Goal: Task Accomplishment & Management: Manage account settings

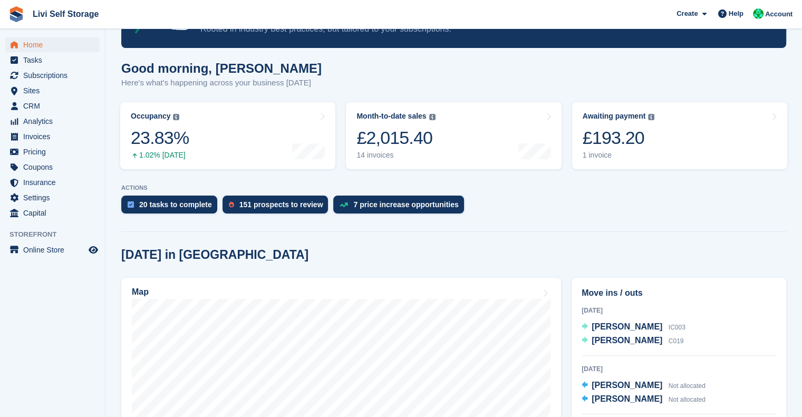
scroll to position [65, 0]
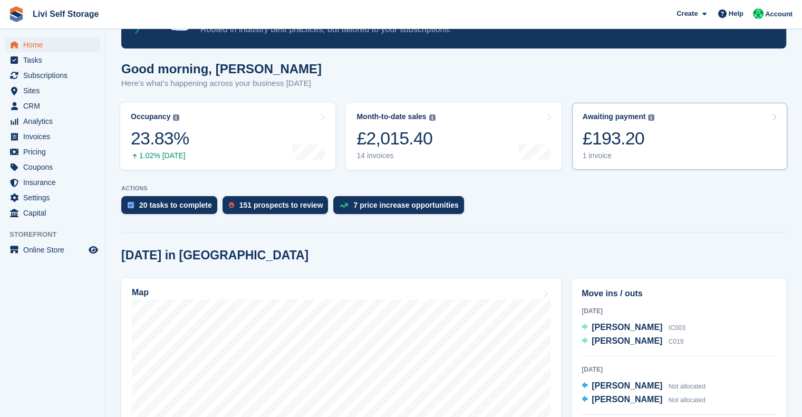
click at [640, 130] on div "£193.20" at bounding box center [618, 139] width 72 height 22
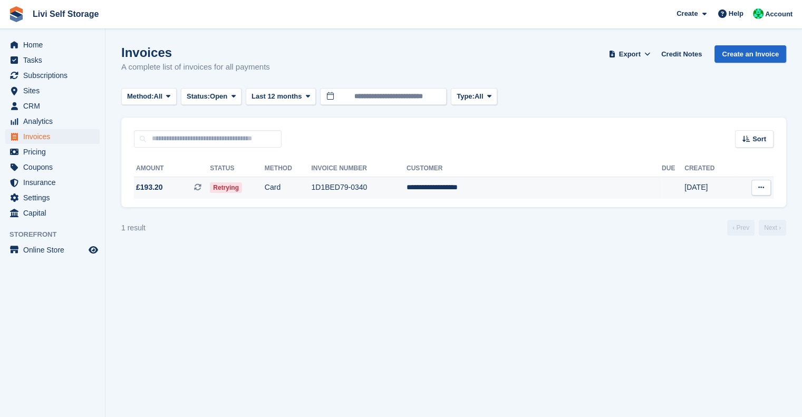
click at [519, 187] on td "**********" at bounding box center [533, 188] width 255 height 22
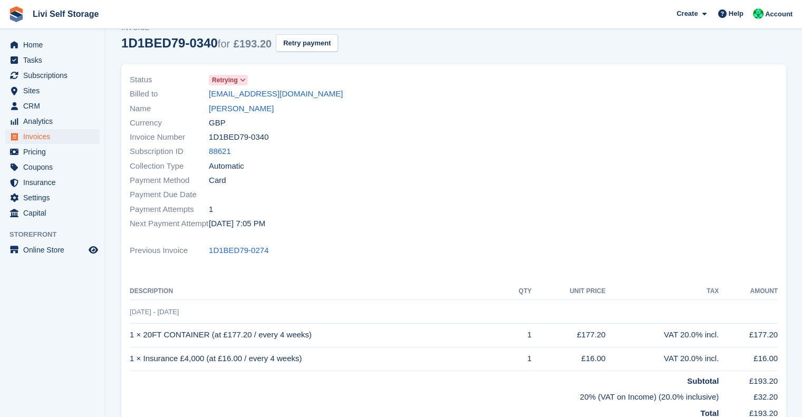
scroll to position [56, 0]
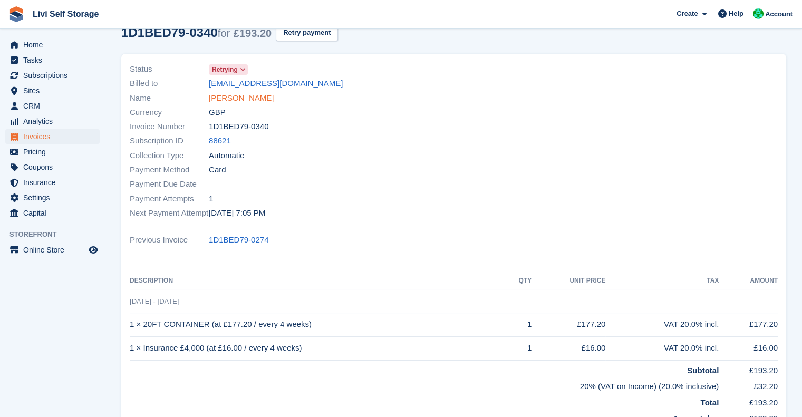
click at [261, 95] on link "[PERSON_NAME]" at bounding box center [241, 98] width 65 height 12
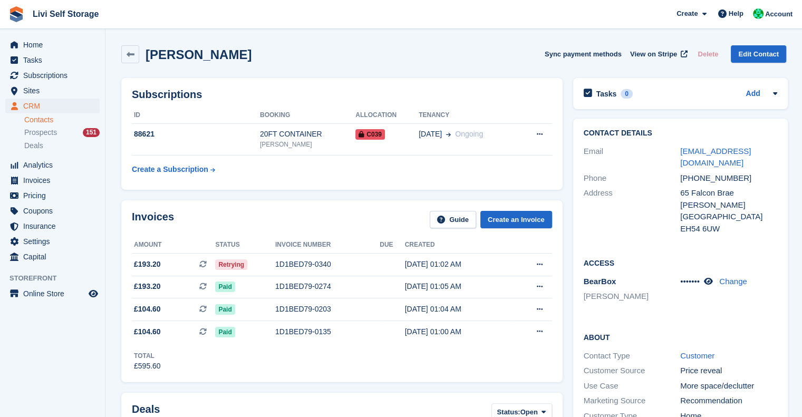
click at [40, 120] on link "Contacts" at bounding box center [61, 120] width 75 height 10
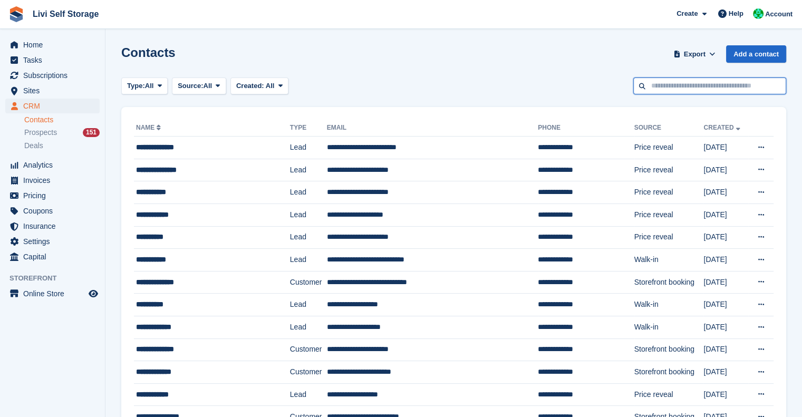
click at [707, 84] on input "text" at bounding box center [709, 85] width 153 height 17
type input "***"
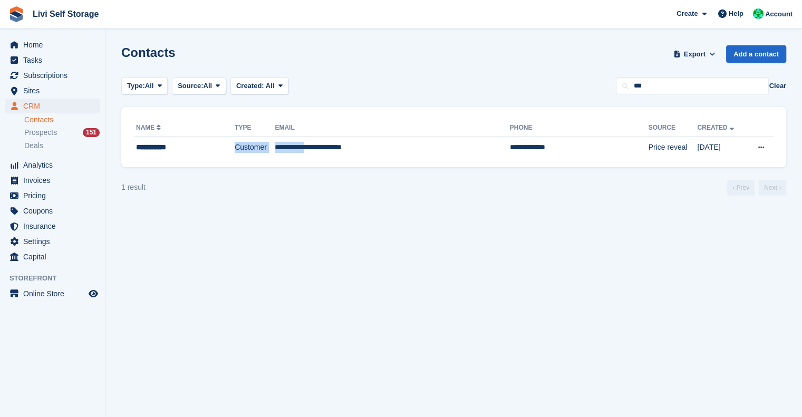
drag, startPoint x: 214, startPoint y: 149, endPoint x: 343, endPoint y: 159, distance: 129.0
click at [343, 159] on div "**********" at bounding box center [453, 137] width 665 height 60
click at [412, 221] on section "Contacts Export Export Contacts Export a CSV of all Contacts which match the cu…" at bounding box center [453, 208] width 696 height 417
drag, startPoint x: 274, startPoint y: 237, endPoint x: 436, endPoint y: 372, distance: 210.7
click at [436, 372] on section "Contacts Export Export Contacts Export a CSV of all Contacts which match the cu…" at bounding box center [453, 208] width 696 height 417
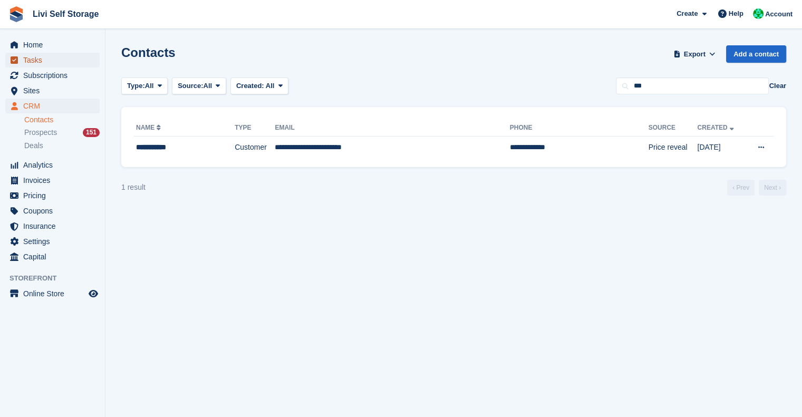
click at [27, 58] on span "Tasks" at bounding box center [54, 60] width 63 height 15
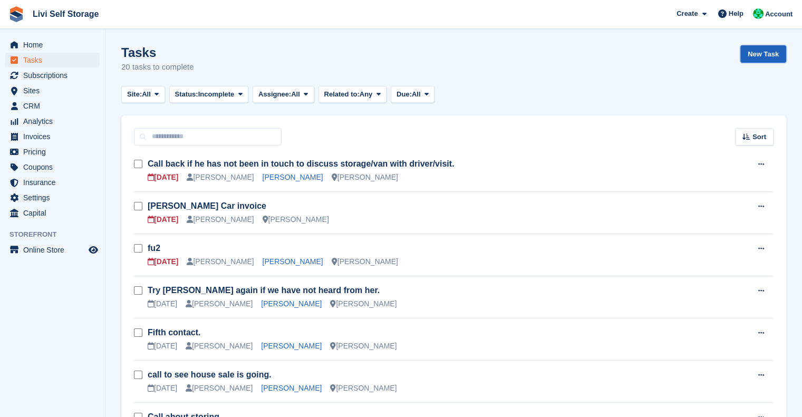
click at [750, 57] on link "New Task" at bounding box center [763, 53] width 46 height 17
click at [36, 102] on span "CRM" at bounding box center [54, 106] width 63 height 15
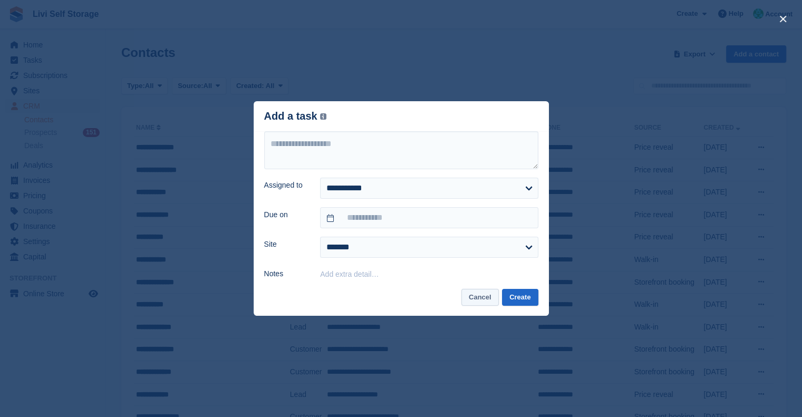
click at [480, 296] on button "Cancel" at bounding box center [479, 297] width 37 height 17
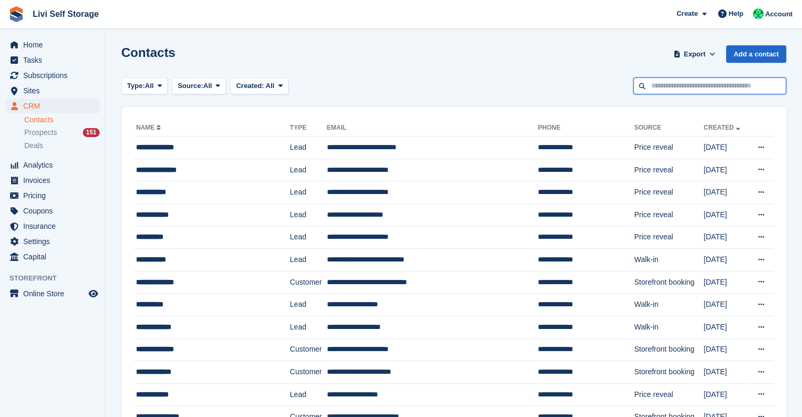
click at [670, 86] on input "text" at bounding box center [709, 85] width 153 height 17
type input "****"
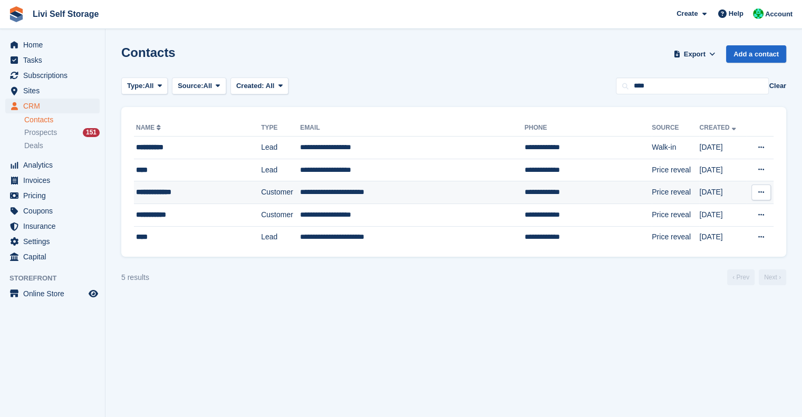
click at [372, 200] on td "**********" at bounding box center [412, 192] width 224 height 23
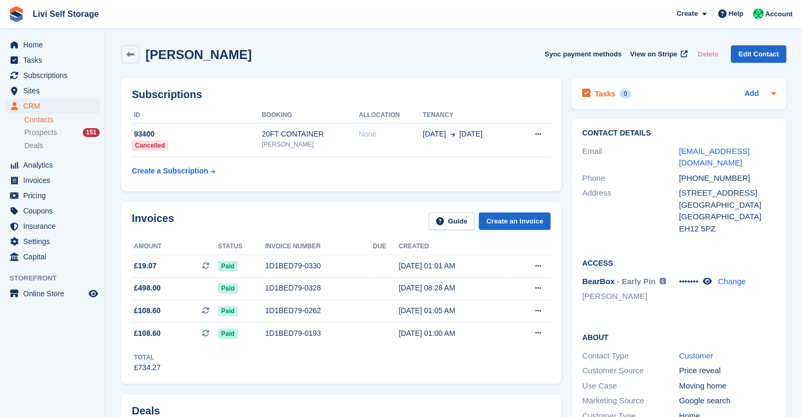
click at [763, 95] on div "Add" at bounding box center [759, 93] width 31 height 13
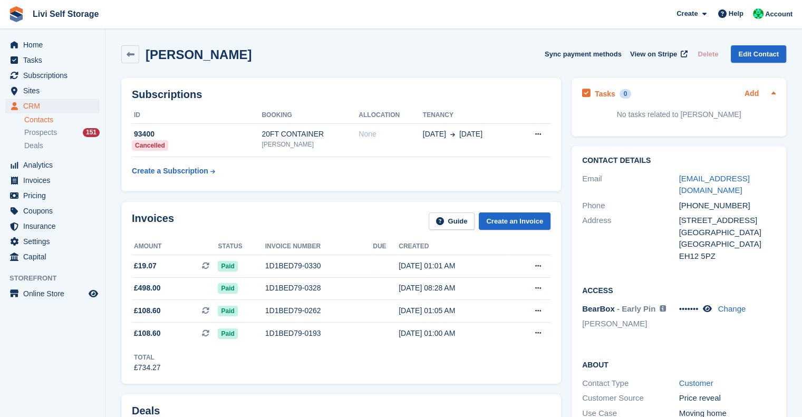
click at [750, 93] on link "Add" at bounding box center [751, 94] width 14 height 12
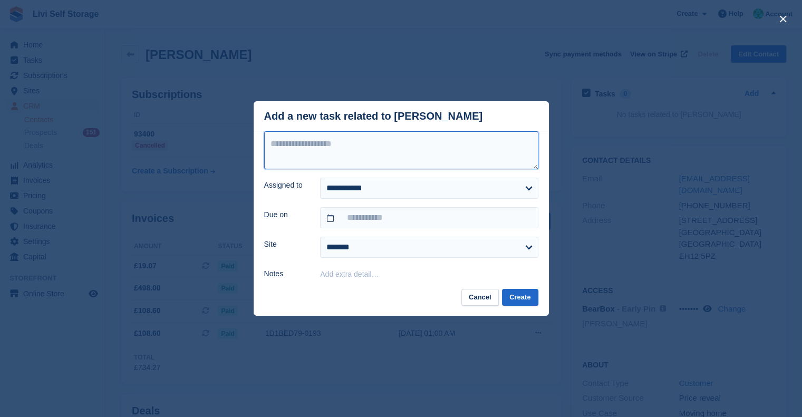
click at [375, 151] on textarea at bounding box center [401, 150] width 274 height 38
type textarea "**********"
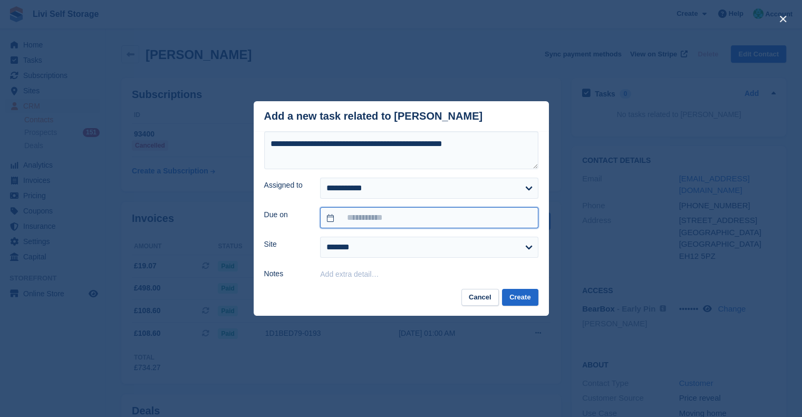
click at [379, 210] on input "text" at bounding box center [429, 217] width 218 height 21
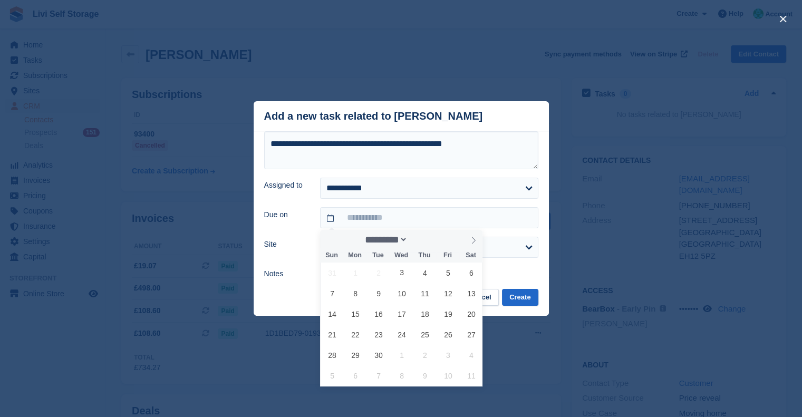
click at [386, 202] on form "**********" at bounding box center [401, 205] width 274 height 149
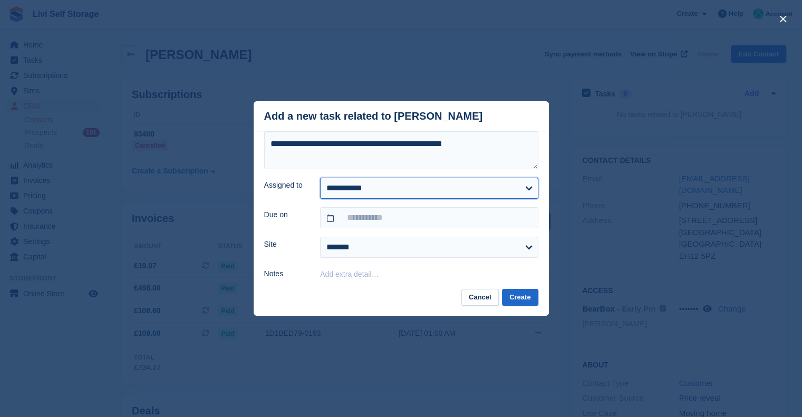
click at [399, 193] on select "**********" at bounding box center [429, 188] width 218 height 21
select select "****"
click at [320, 178] on select "**********" at bounding box center [429, 188] width 218 height 21
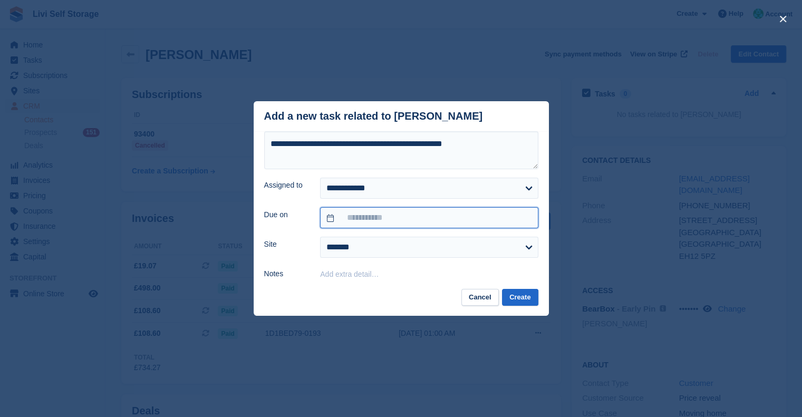
click at [383, 217] on input "text" at bounding box center [429, 217] width 218 height 21
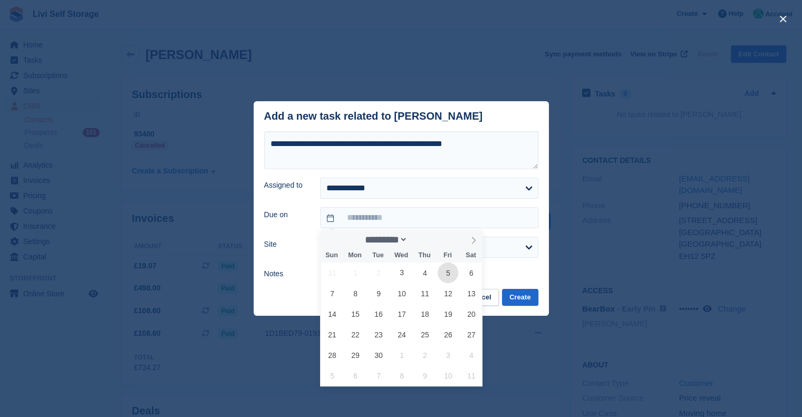
click at [444, 278] on span "5" at bounding box center [447, 272] width 21 height 21
type input "**********"
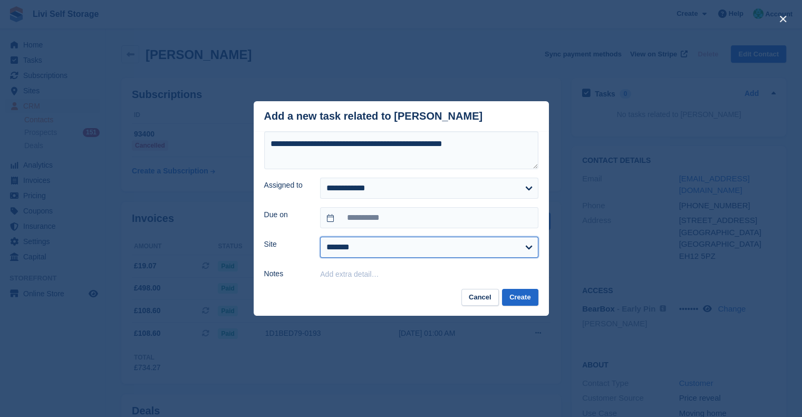
click at [367, 252] on select "**********" at bounding box center [429, 247] width 218 height 21
select select "****"
click at [320, 237] on select "**********" at bounding box center [429, 247] width 218 height 21
click at [525, 301] on button "Create" at bounding box center [520, 297] width 36 height 17
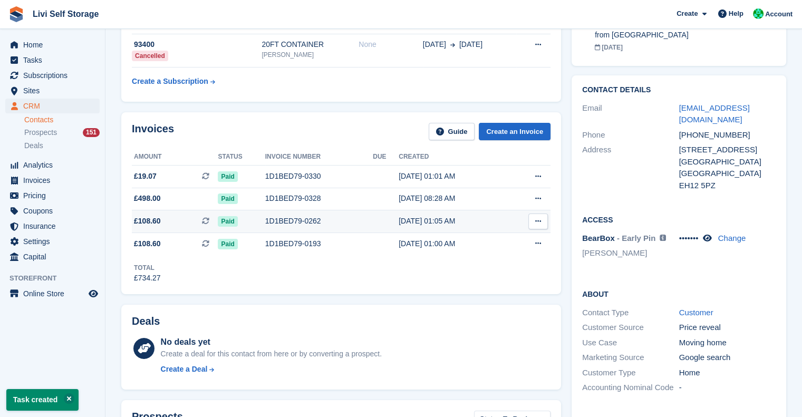
scroll to position [90, 0]
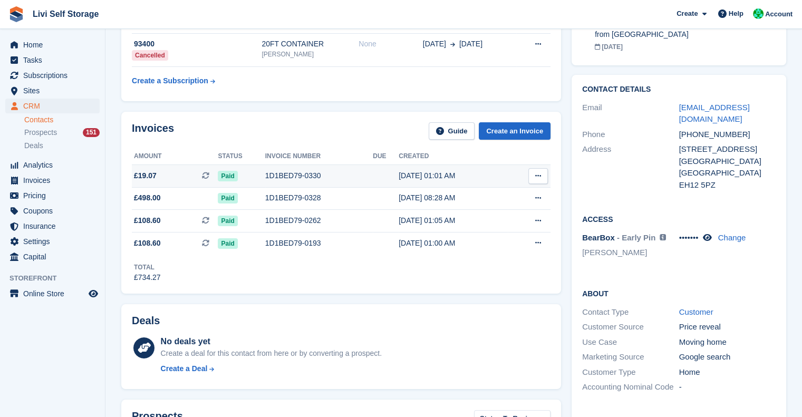
click at [291, 178] on div "1D1BED79-0330" at bounding box center [319, 175] width 108 height 11
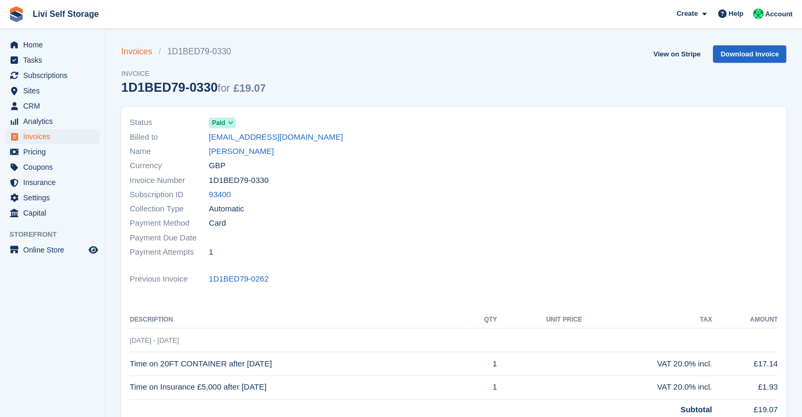
click at [140, 51] on link "Invoices" at bounding box center [139, 51] width 37 height 13
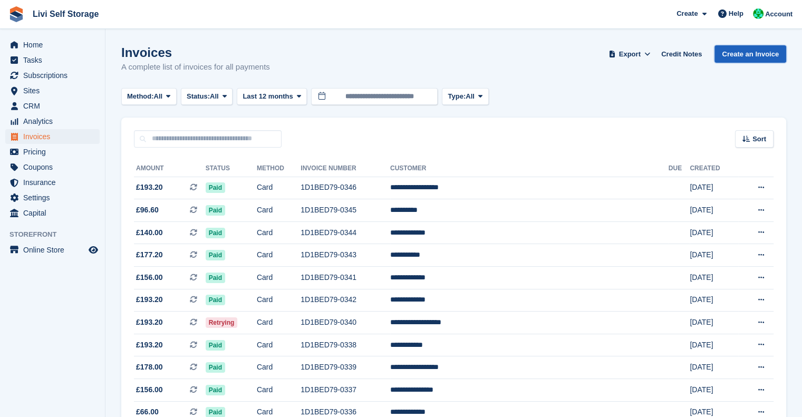
click at [761, 54] on link "Create an Invoice" at bounding box center [750, 53] width 72 height 17
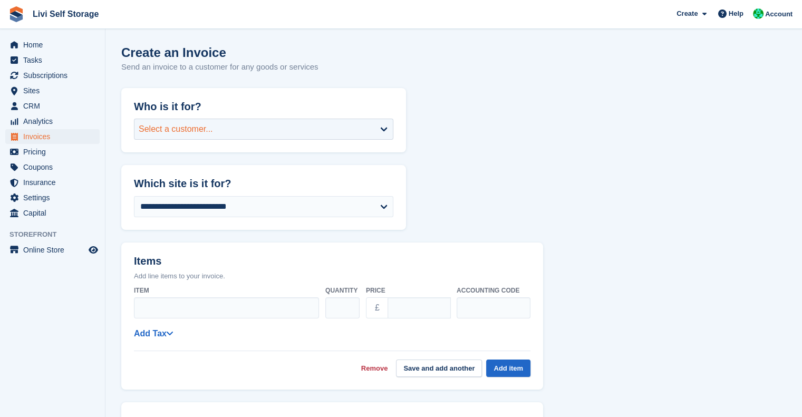
click at [184, 125] on div "Select a customer..." at bounding box center [176, 129] width 74 height 13
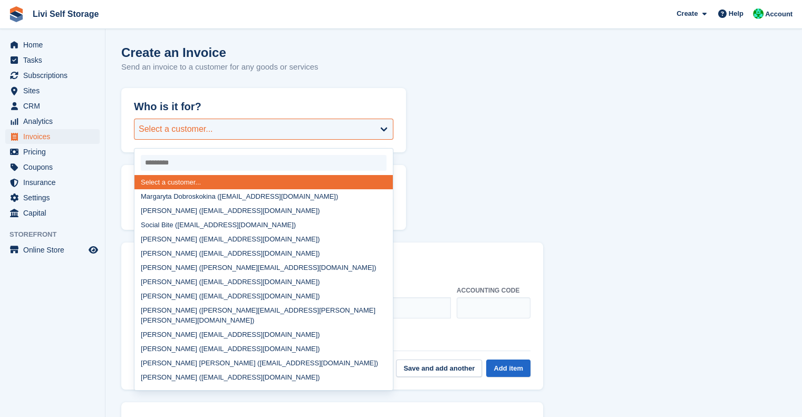
type input "*"
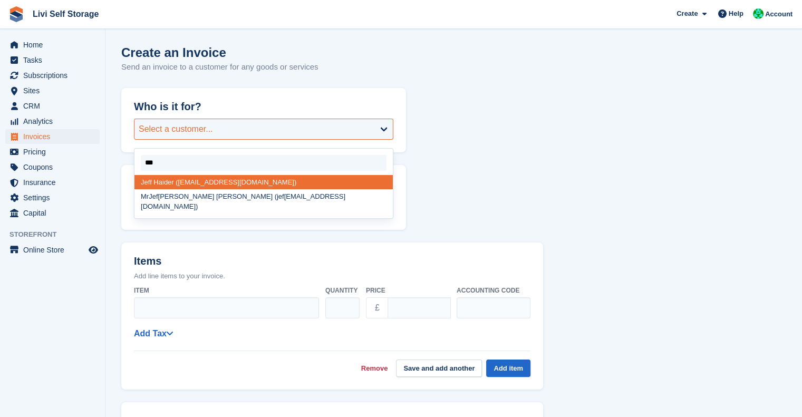
type input "****"
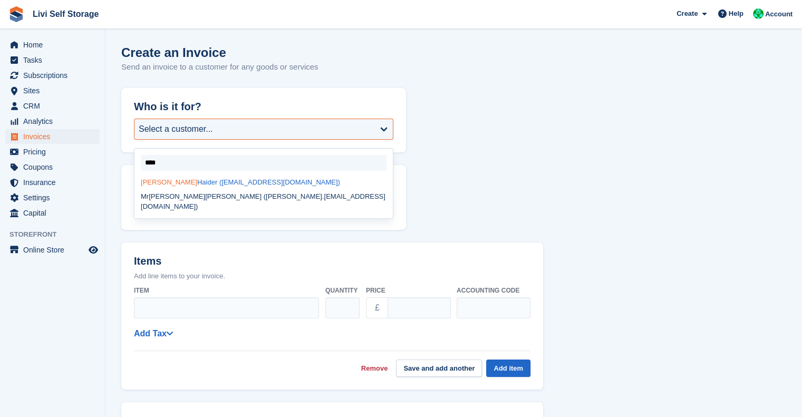
click at [205, 183] on div "[PERSON_NAME] ([EMAIL_ADDRESS][DOMAIN_NAME])" at bounding box center [263, 182] width 258 height 14
select select "******"
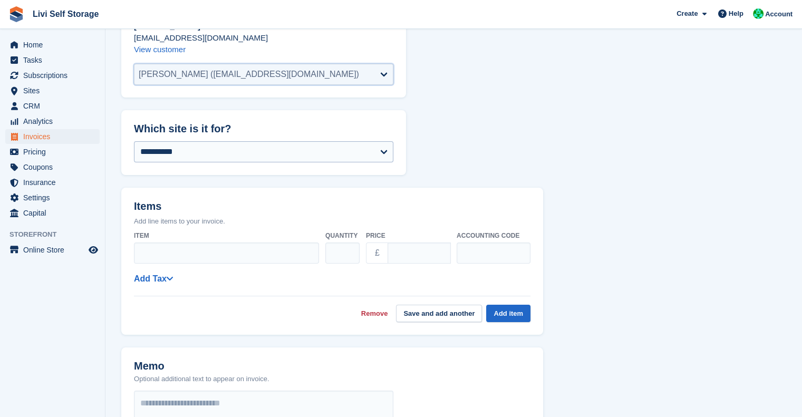
scroll to position [99, 0]
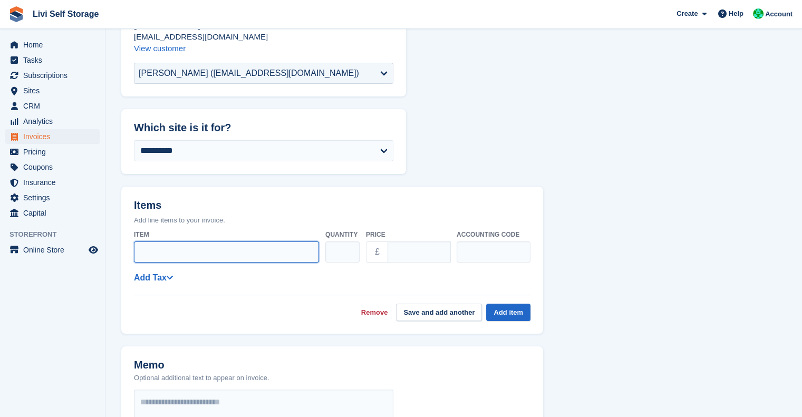
click at [189, 250] on input "Item" at bounding box center [226, 251] width 185 height 21
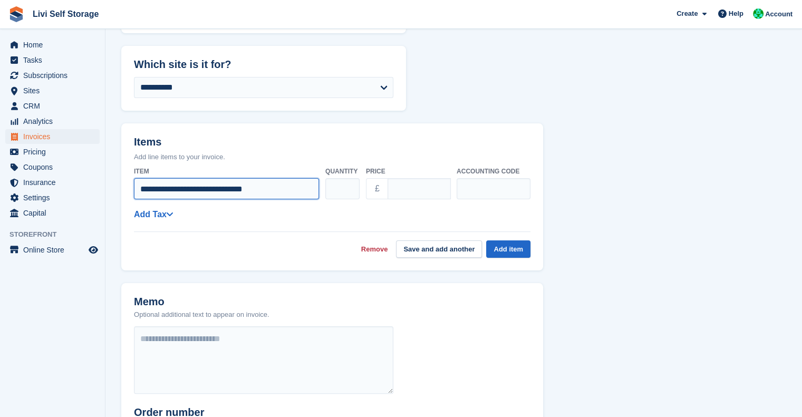
scroll to position [164, 0]
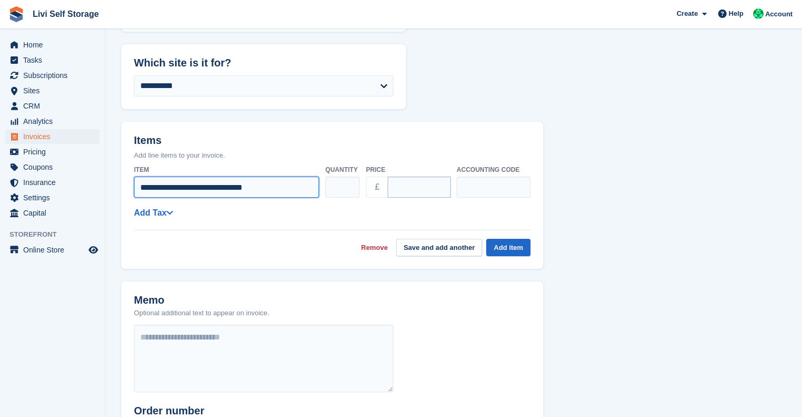
type input "**********"
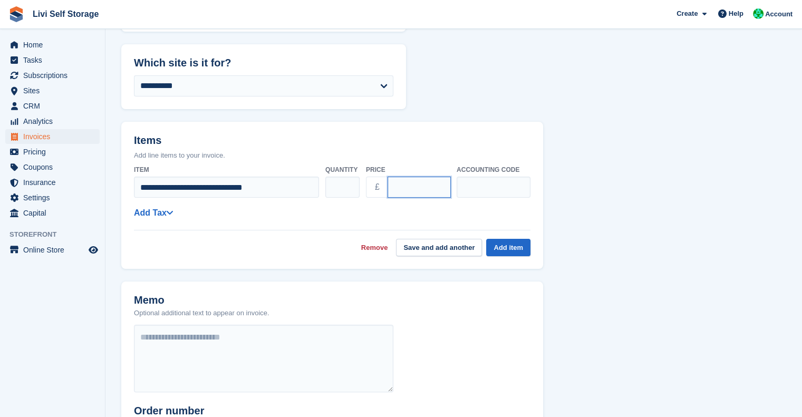
click at [416, 192] on input "****" at bounding box center [418, 187] width 63 height 21
type input "***"
click at [152, 213] on link "Add Tax" at bounding box center [153, 212] width 39 height 9
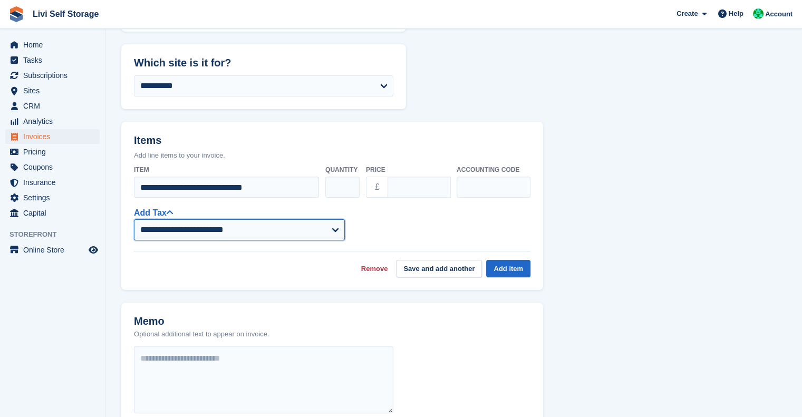
click at [190, 237] on select "**********" at bounding box center [239, 229] width 211 height 21
select select "****"
click at [134, 219] on select "**********" at bounding box center [239, 229] width 211 height 21
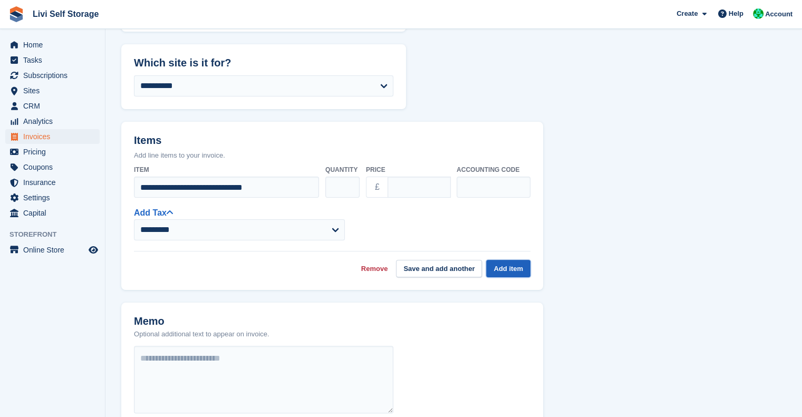
click at [505, 267] on button "Add item" at bounding box center [508, 268] width 44 height 17
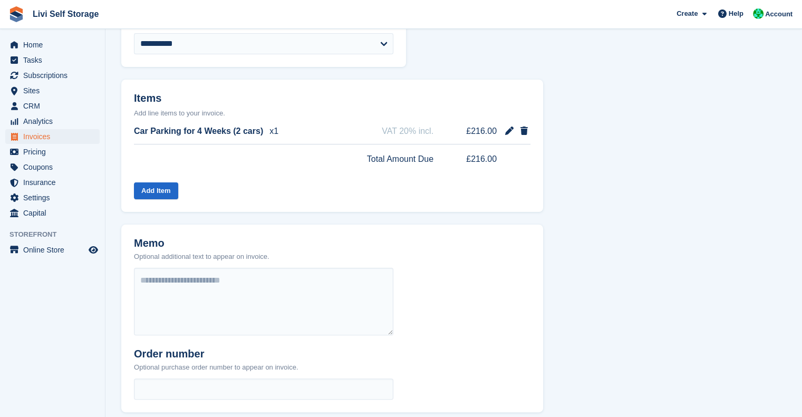
scroll to position [207, 0]
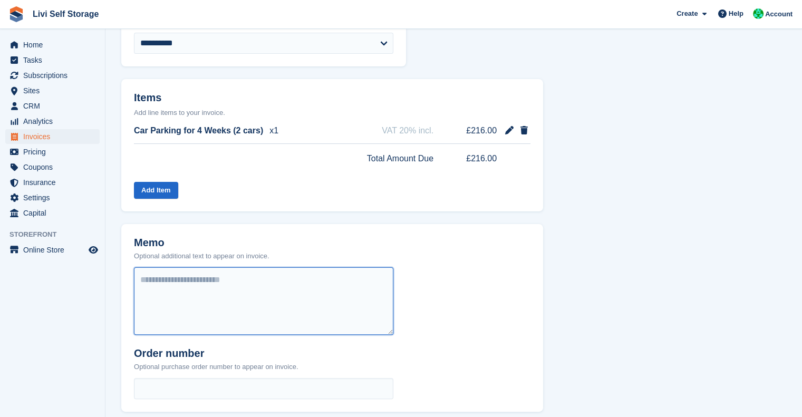
click at [175, 276] on textarea at bounding box center [263, 300] width 259 height 67
click at [329, 282] on textarea "**********" at bounding box center [263, 300] width 259 height 67
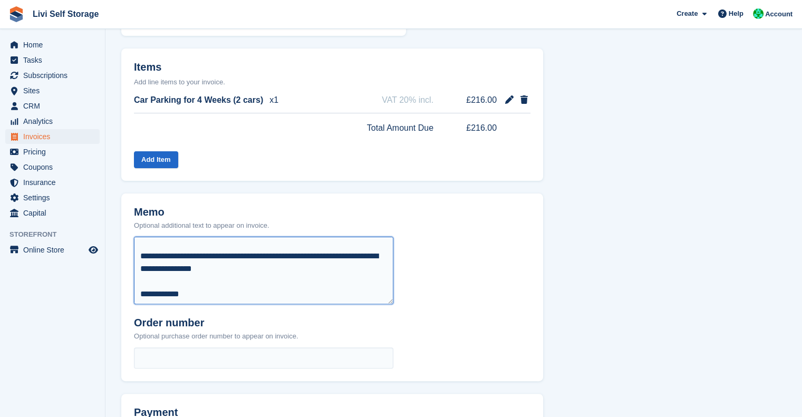
scroll to position [366, 0]
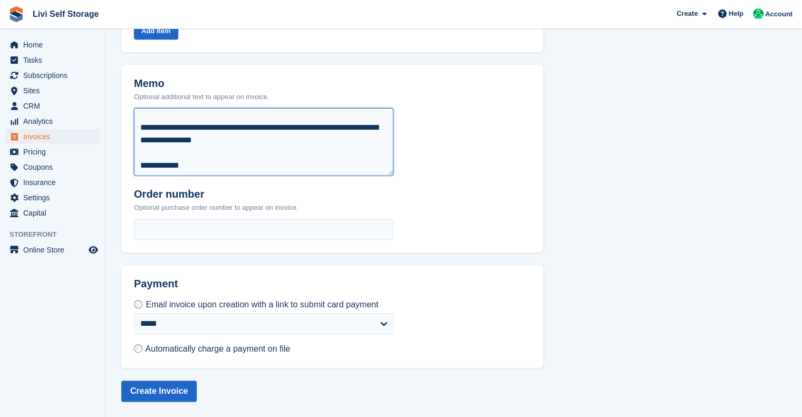
type textarea "**********"
click at [338, 311] on div "**********" at bounding box center [263, 316] width 259 height 36
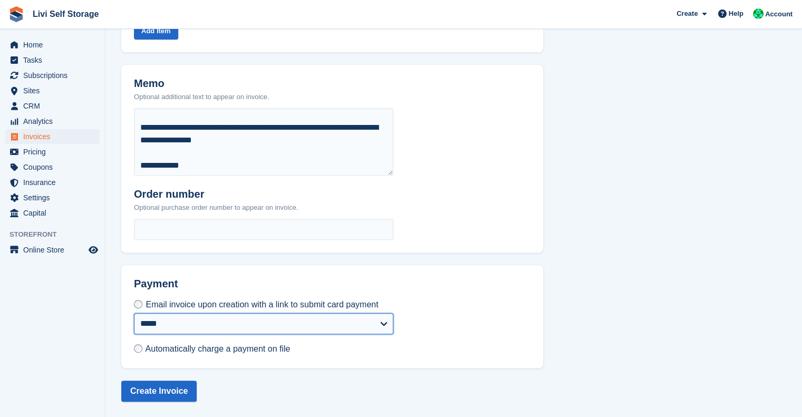
click at [390, 318] on select "**********" at bounding box center [263, 323] width 259 height 21
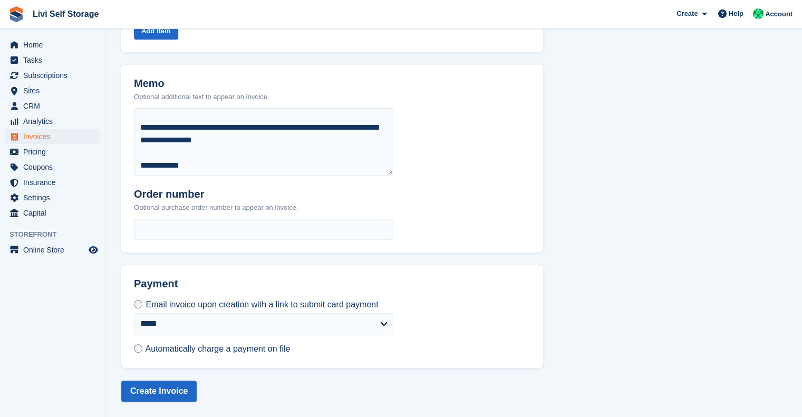
click at [466, 293] on div "**********" at bounding box center [332, 316] width 422 height 103
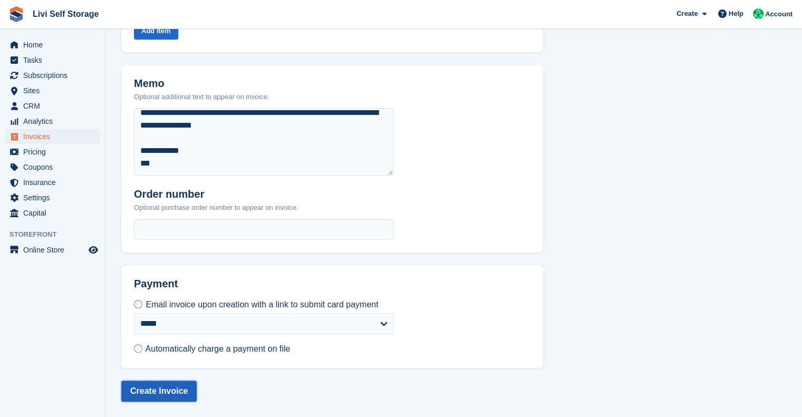
click at [163, 393] on button "Create Invoice" at bounding box center [158, 390] width 75 height 21
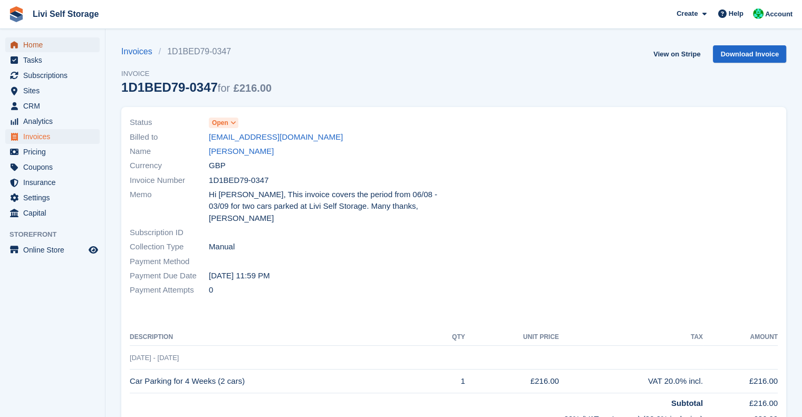
click at [34, 48] on span "Home" at bounding box center [54, 44] width 63 height 15
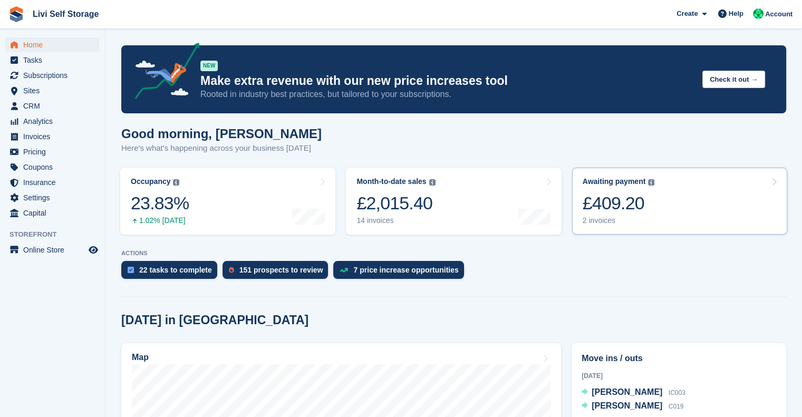
click at [599, 206] on div "£409.20" at bounding box center [618, 203] width 72 height 22
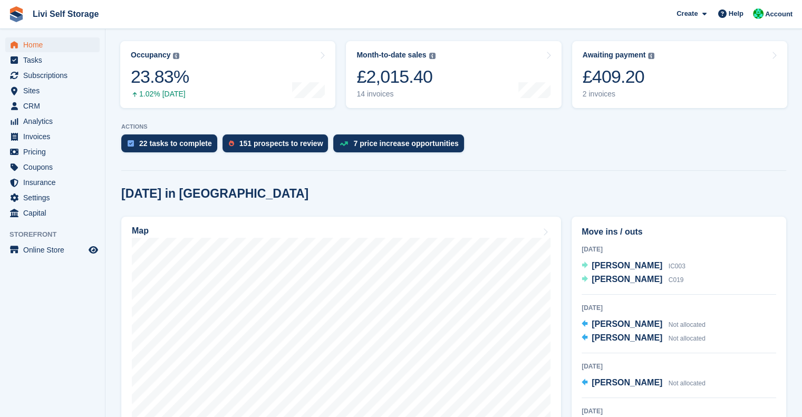
scroll to position [126, 0]
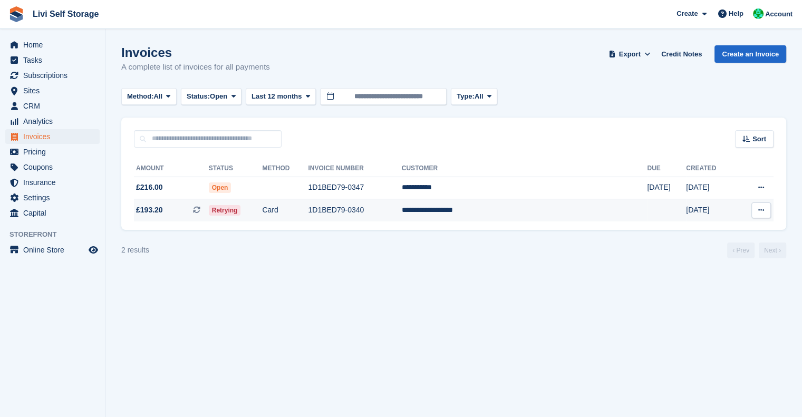
click at [502, 212] on td "**********" at bounding box center [525, 210] width 246 height 22
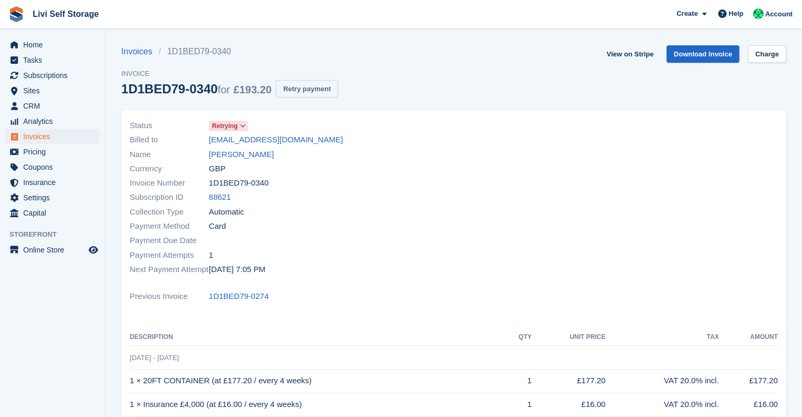
click at [297, 86] on button "Retry payment" at bounding box center [307, 88] width 62 height 17
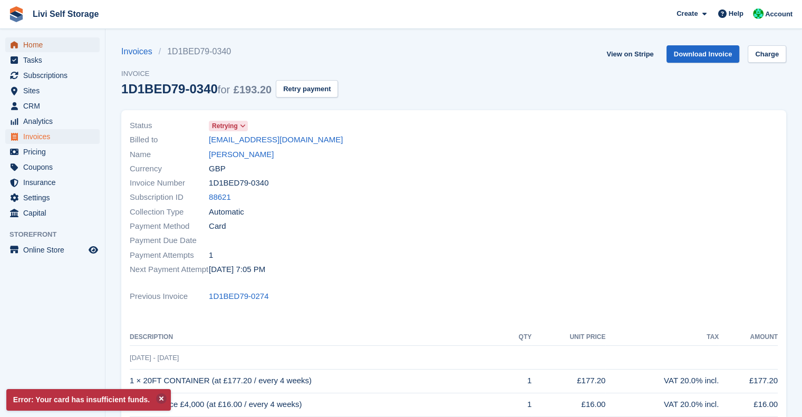
click at [35, 44] on span "Home" at bounding box center [54, 44] width 63 height 15
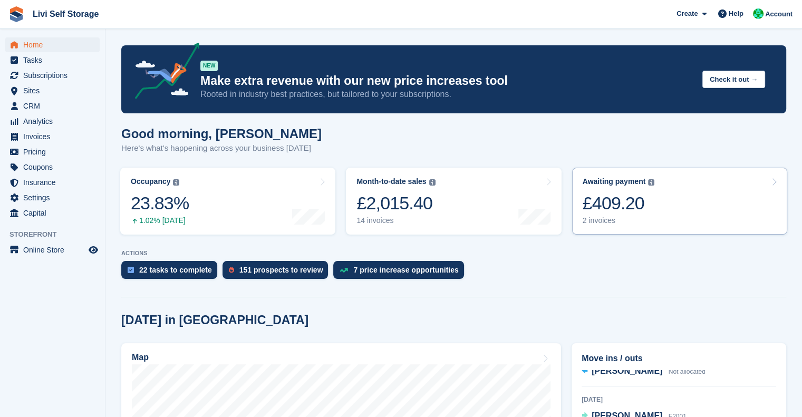
click at [619, 207] on div "£409.20" at bounding box center [618, 203] width 72 height 22
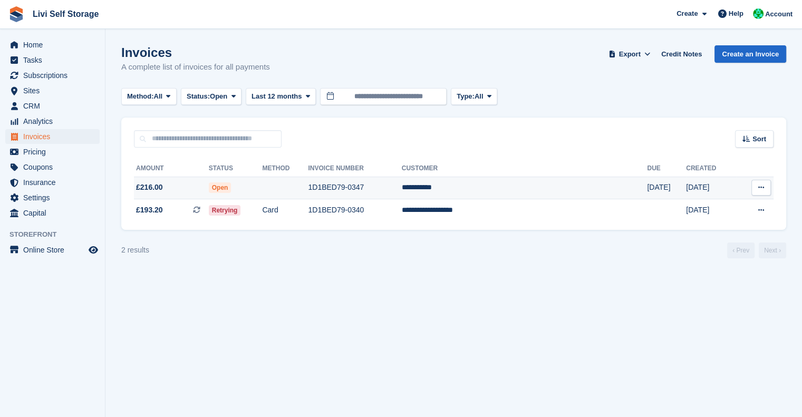
click at [499, 193] on td "**********" at bounding box center [525, 188] width 246 height 23
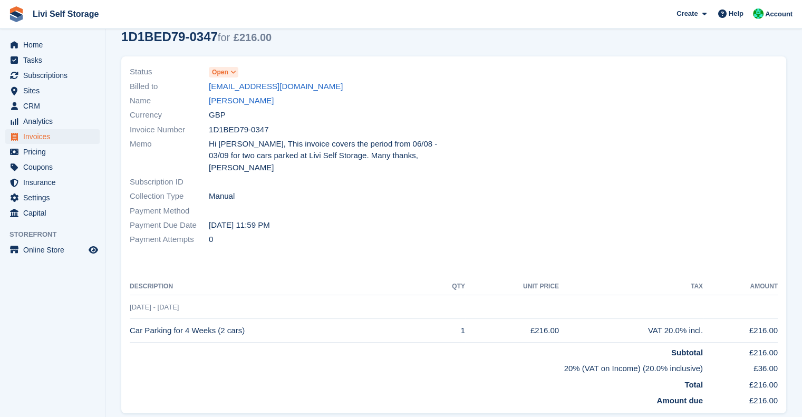
scroll to position [44, 0]
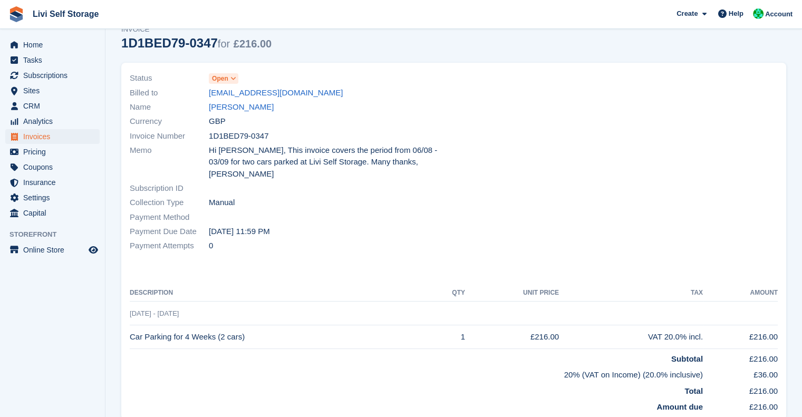
drag, startPoint x: 480, startPoint y: 232, endPoint x: 496, endPoint y: 136, distance: 96.9
click at [496, 136] on div at bounding box center [619, 162] width 330 height 194
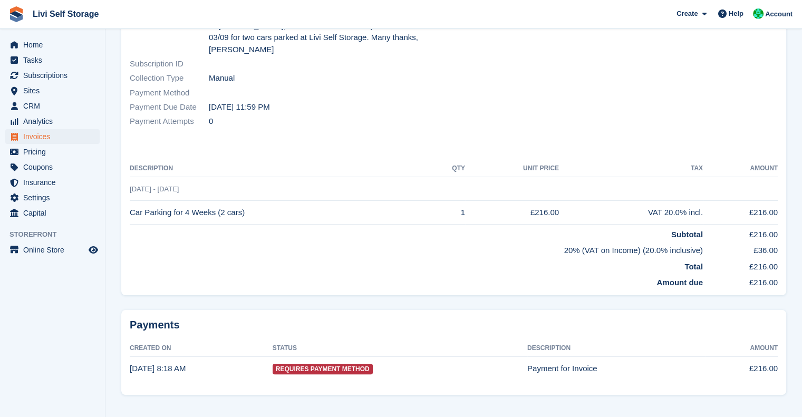
scroll to position [0, 0]
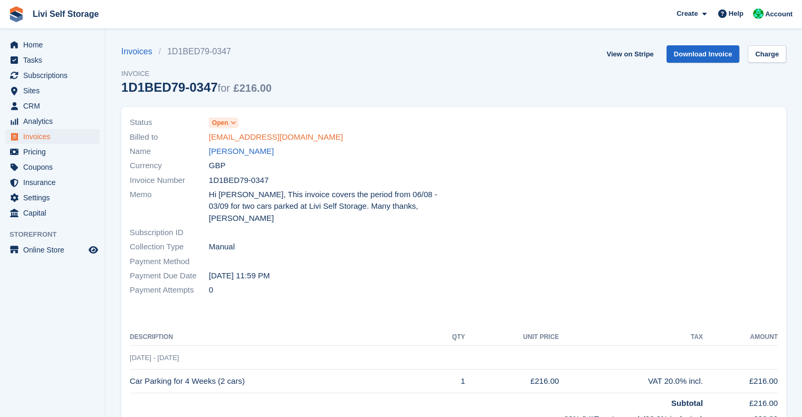
click at [285, 137] on link "scotiacontracts@gmail.com" at bounding box center [276, 137] width 134 height 12
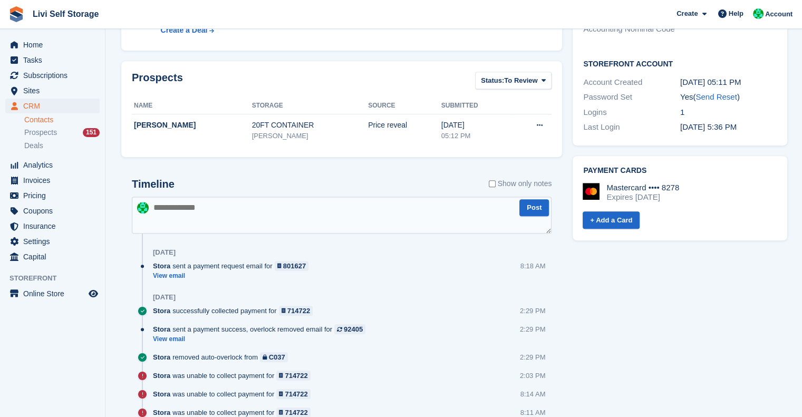
scroll to position [452, 0]
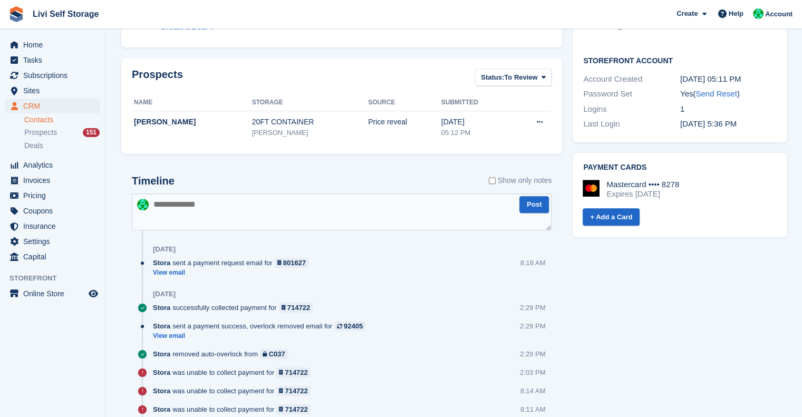
click at [222, 213] on textarea at bounding box center [341, 211] width 419 height 37
click at [179, 272] on link "View email" at bounding box center [233, 272] width 161 height 9
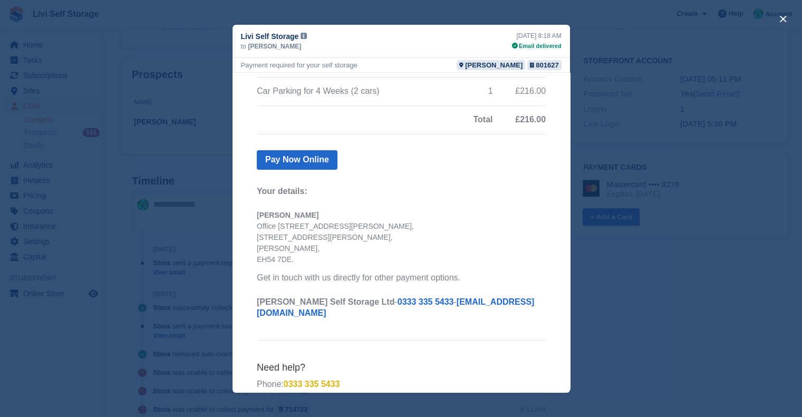
scroll to position [0, 0]
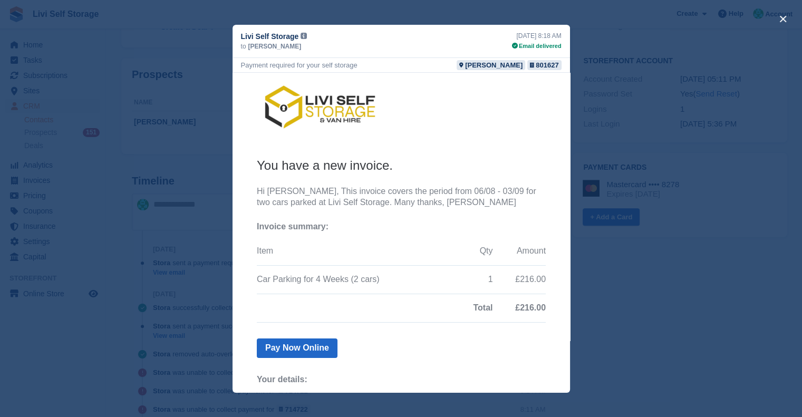
click at [653, 238] on div "close" at bounding box center [401, 208] width 802 height 417
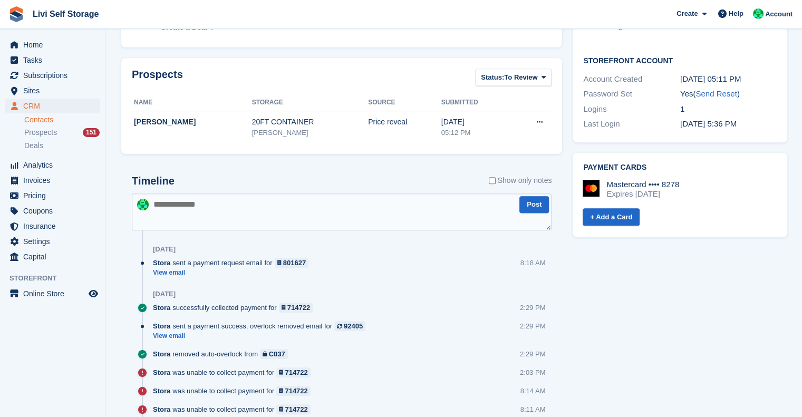
click at [204, 205] on textarea at bounding box center [341, 211] width 419 height 37
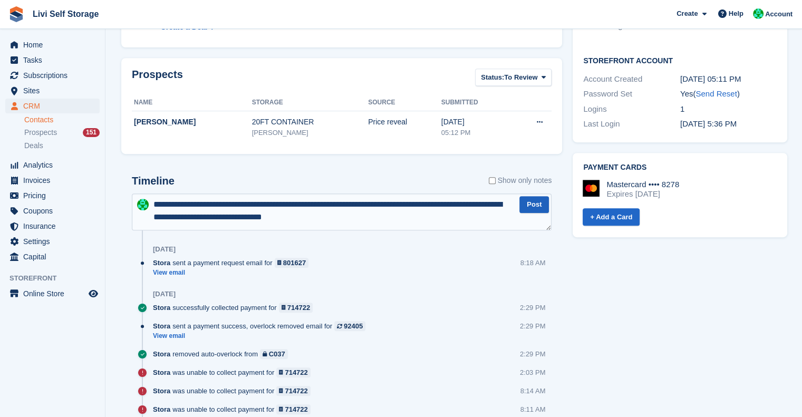
type textarea "**********"
click at [525, 204] on button "Post" at bounding box center [534, 204] width 30 height 17
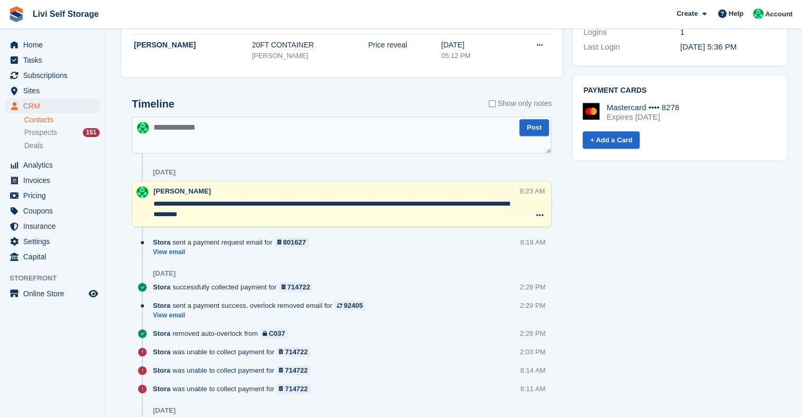
scroll to position [530, 0]
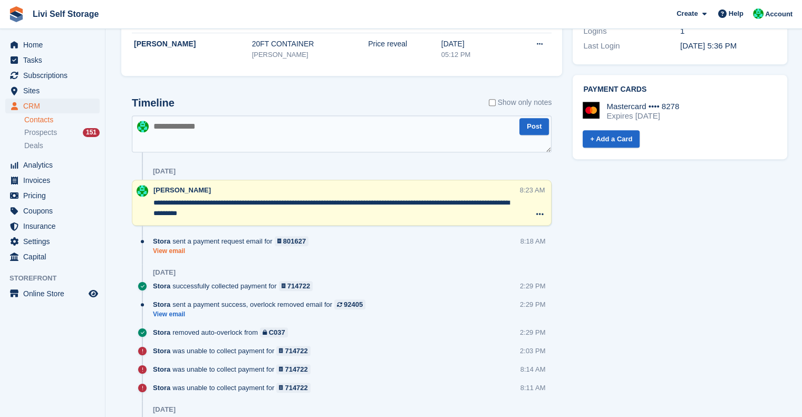
click at [175, 252] on link "View email" at bounding box center [233, 251] width 161 height 9
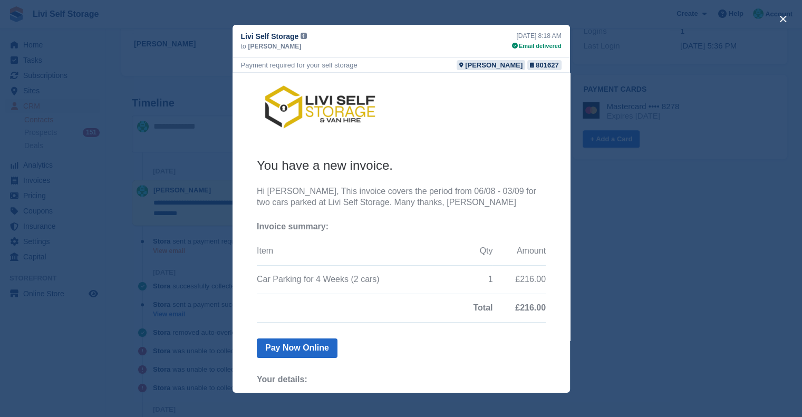
scroll to position [0, 0]
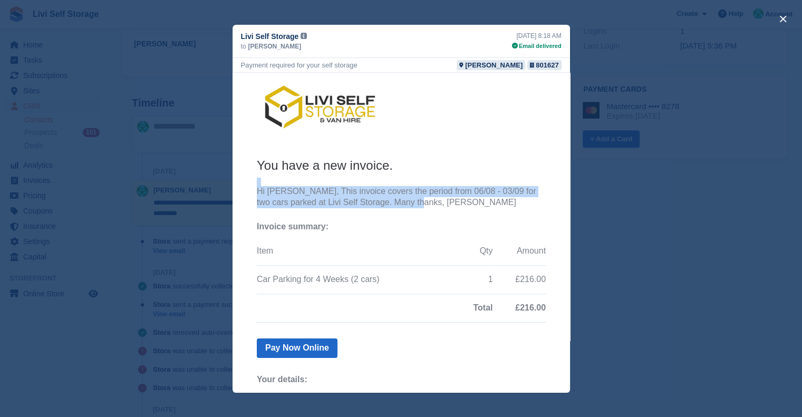
drag, startPoint x: 412, startPoint y: 165, endPoint x: 485, endPoint y: 199, distance: 81.1
click at [485, 199] on th "You have a new invoice. Hi Jeff, This invoice covers the period from 06/08 - 03…" at bounding box center [400, 334] width 289 height 355
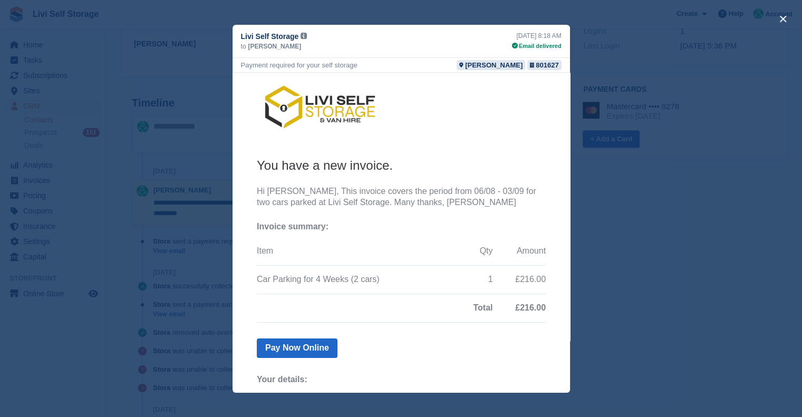
click at [433, 209] on th "You have a new invoice. Hi Jeff, This invoice covers the period from 06/08 - 03…" at bounding box center [400, 334] width 289 height 355
click at [690, 189] on div "close" at bounding box center [401, 208] width 802 height 417
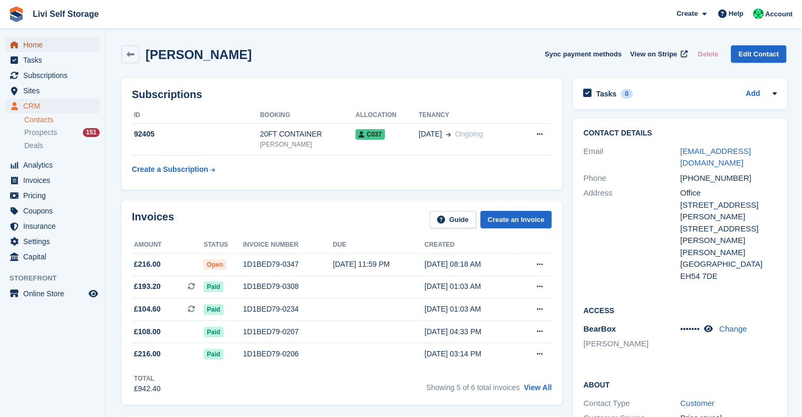
click at [32, 46] on span "Home" at bounding box center [54, 44] width 63 height 15
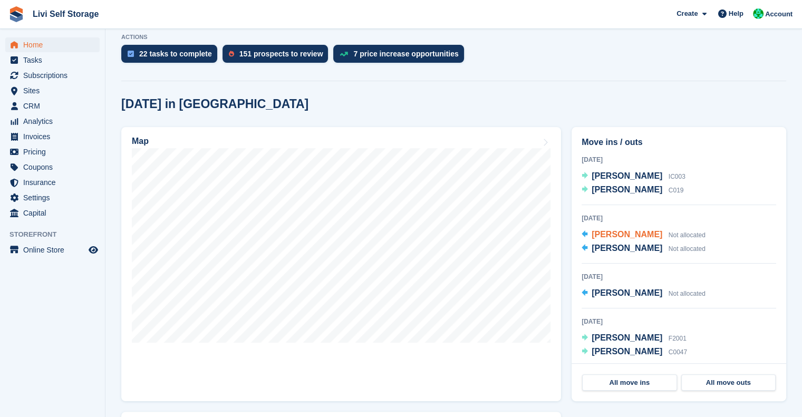
scroll to position [215, 0]
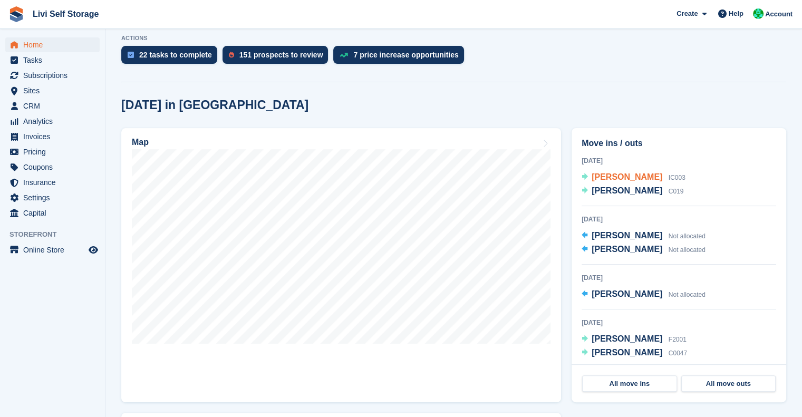
click at [625, 183] on div "Jenna Gilbert IC003" at bounding box center [638, 178] width 94 height 14
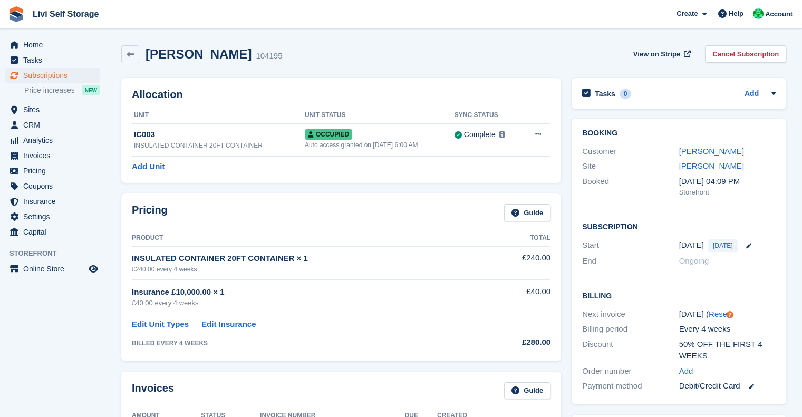
click at [139, 53] on div "Jenna Gilbert 104195" at bounding box center [210, 54] width 143 height 15
click at [128, 54] on icon at bounding box center [130, 55] width 8 height 8
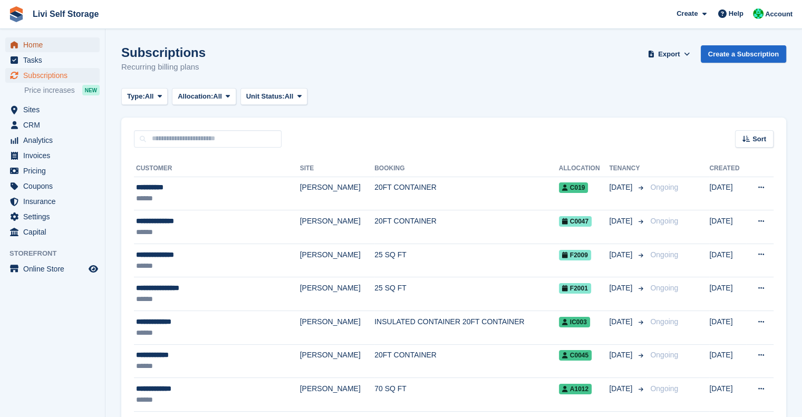
click at [34, 48] on span "Home" at bounding box center [54, 44] width 63 height 15
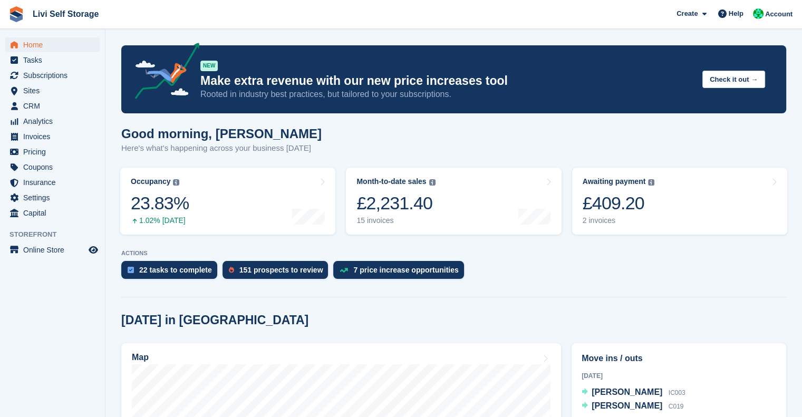
scroll to position [177, 0]
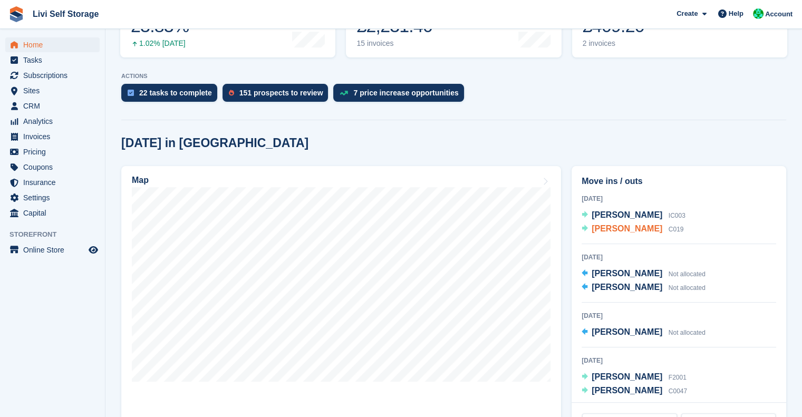
click at [622, 231] on span "[PERSON_NAME]" at bounding box center [626, 228] width 71 height 9
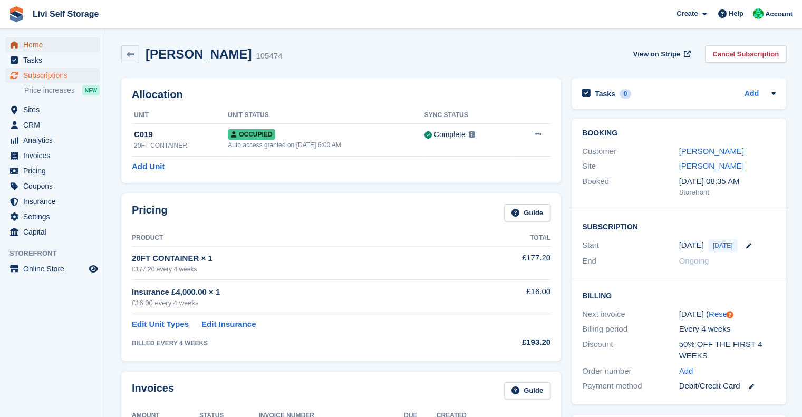
click at [35, 40] on span "Home" at bounding box center [54, 44] width 63 height 15
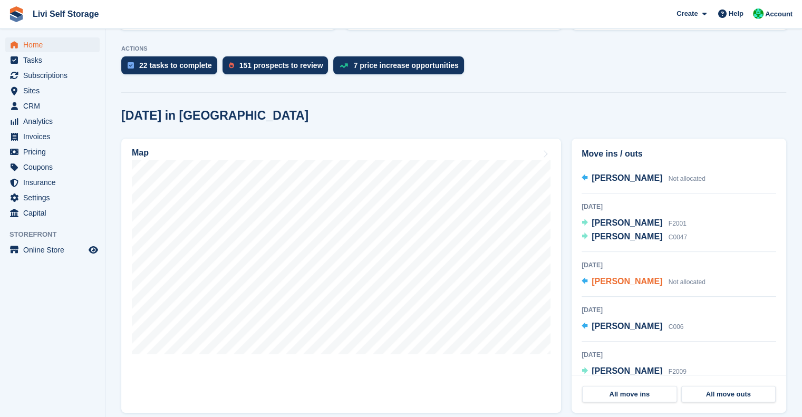
scroll to position [140, 0]
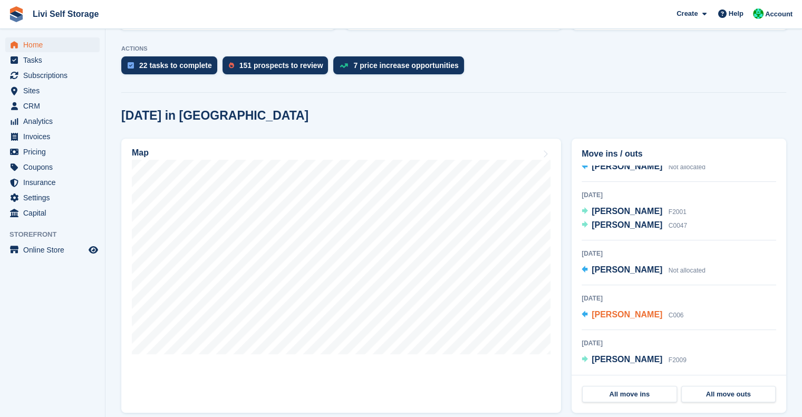
click at [626, 320] on div "[PERSON_NAME] C006" at bounding box center [637, 315] width 92 height 14
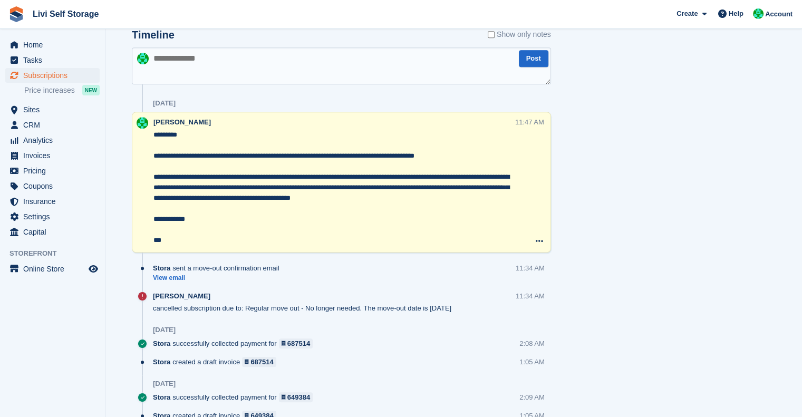
scroll to position [638, 0]
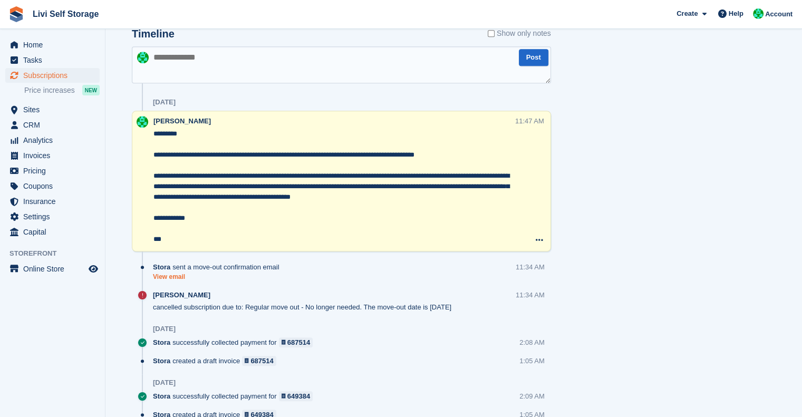
click at [176, 277] on link "View email" at bounding box center [219, 276] width 132 height 9
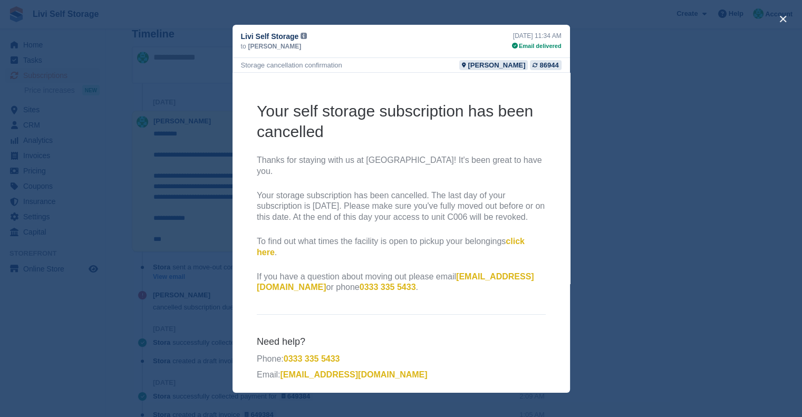
scroll to position [62, 0]
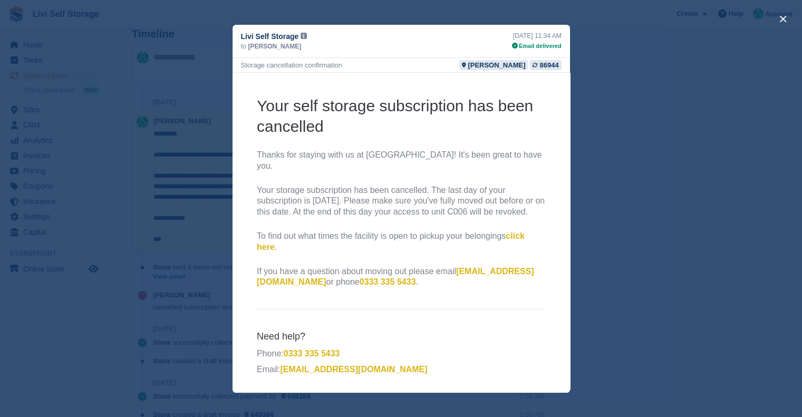
click at [743, 208] on div "close" at bounding box center [401, 208] width 802 height 417
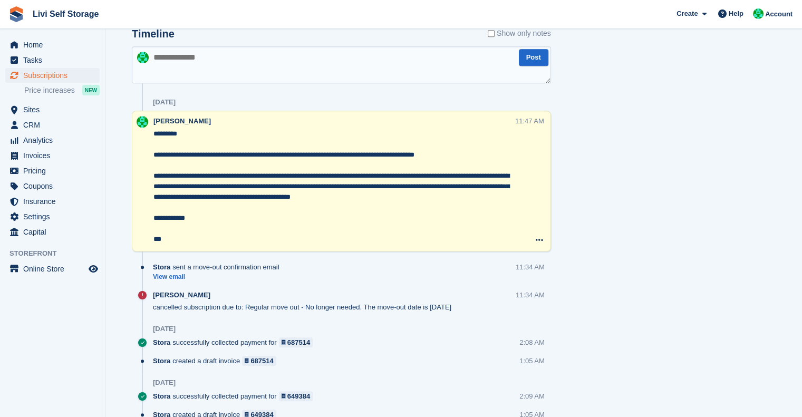
scroll to position [0, 0]
drag, startPoint x: 743, startPoint y: 208, endPoint x: 773, endPoint y: 189, distance: 35.1
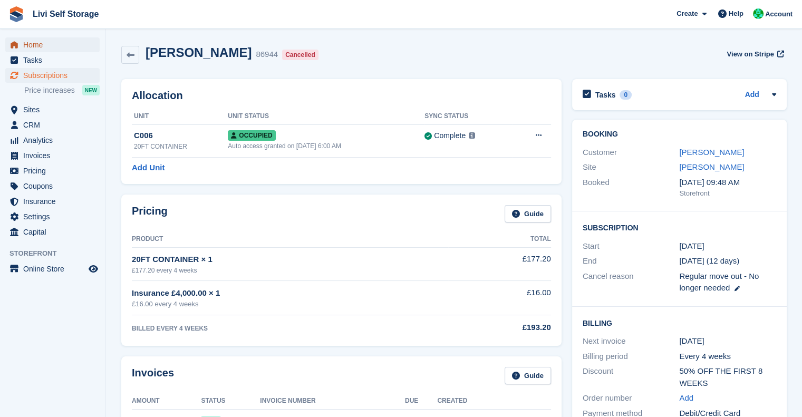
click at [31, 41] on span "Home" at bounding box center [54, 44] width 63 height 15
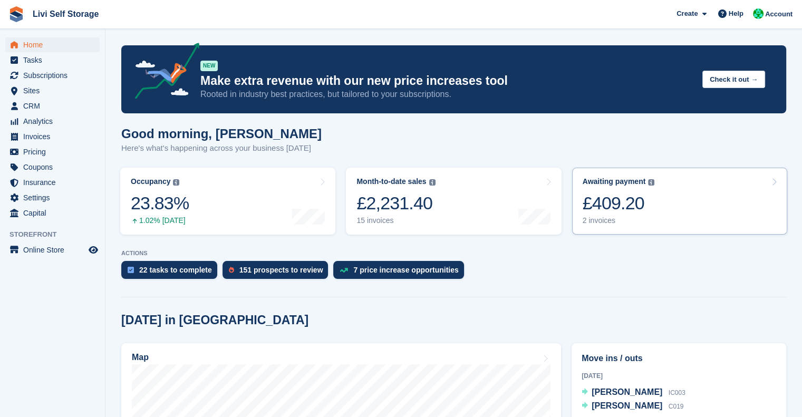
click at [601, 208] on div "£409.20" at bounding box center [618, 203] width 72 height 22
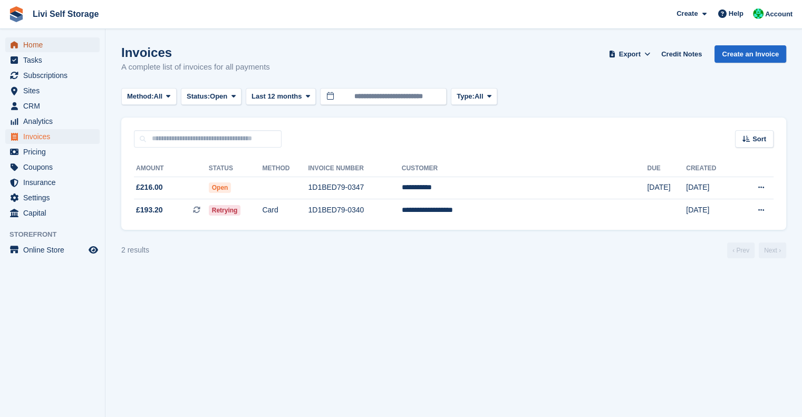
click at [32, 40] on span "Home" at bounding box center [54, 44] width 63 height 15
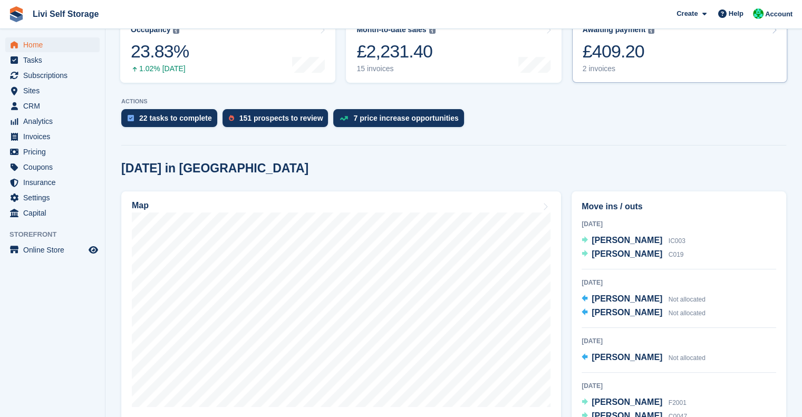
click at [602, 53] on div "£409.20" at bounding box center [618, 52] width 72 height 22
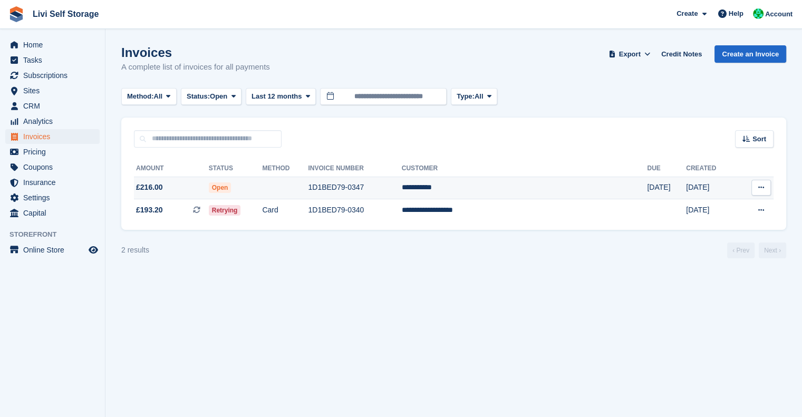
click at [494, 188] on td "**********" at bounding box center [525, 188] width 246 height 23
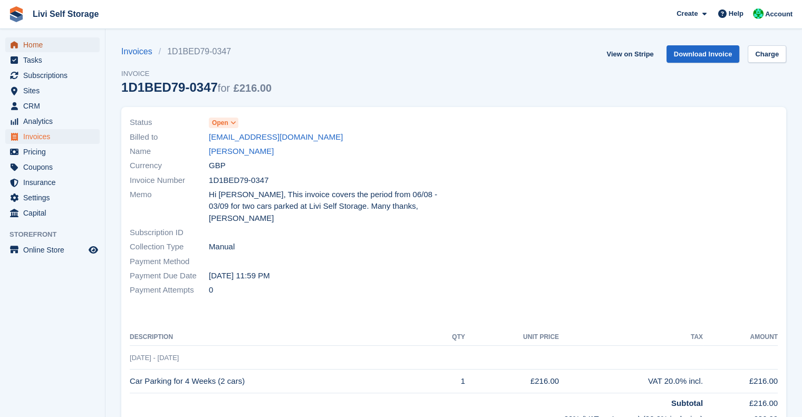
click at [58, 44] on span "Home" at bounding box center [54, 44] width 63 height 15
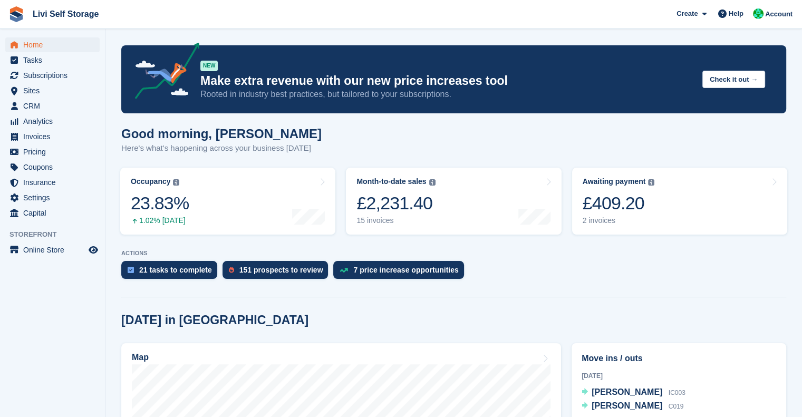
scroll to position [194, 0]
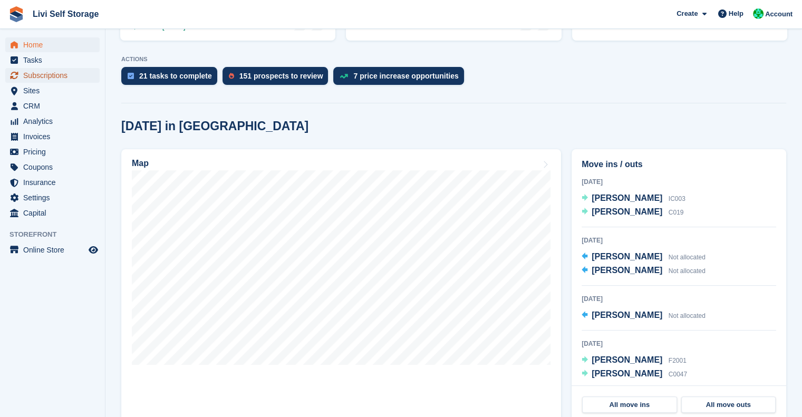
click at [44, 74] on span "Subscriptions" at bounding box center [54, 75] width 63 height 15
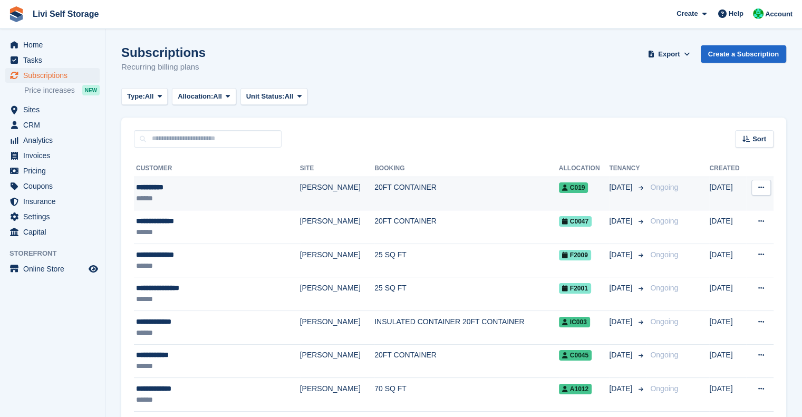
click at [160, 189] on div "**********" at bounding box center [202, 187] width 133 height 11
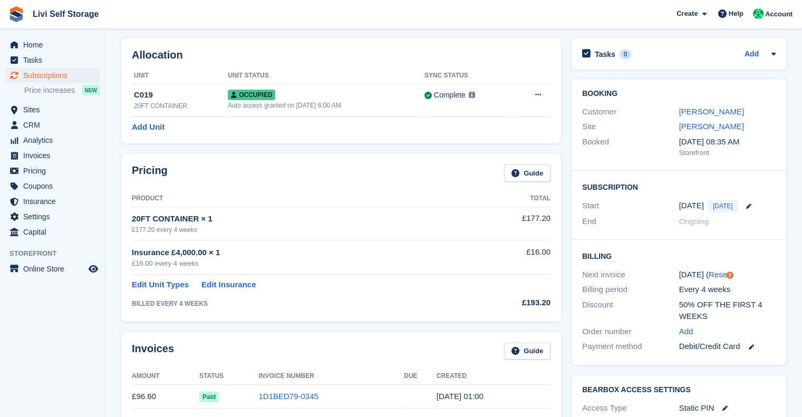
scroll to position [11, 0]
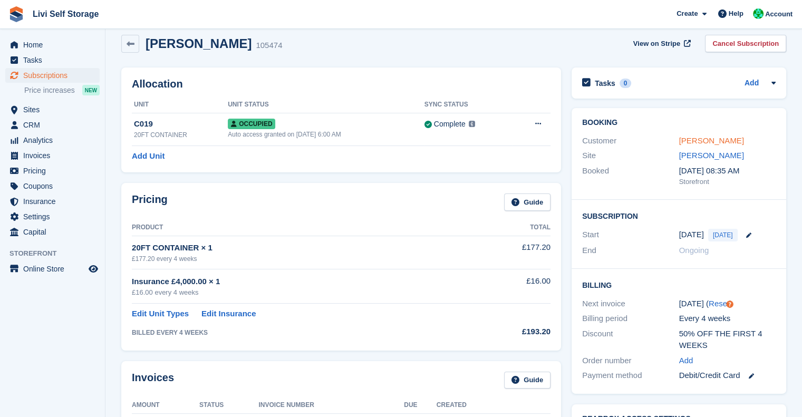
click at [695, 139] on link "Paul Barry" at bounding box center [711, 140] width 65 height 9
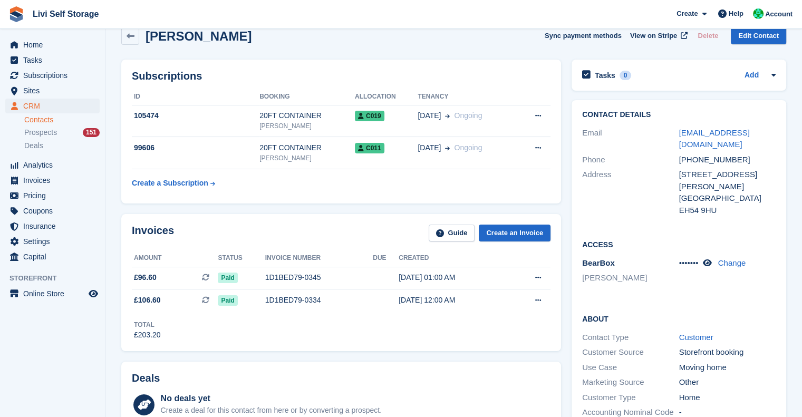
scroll to position [21, 0]
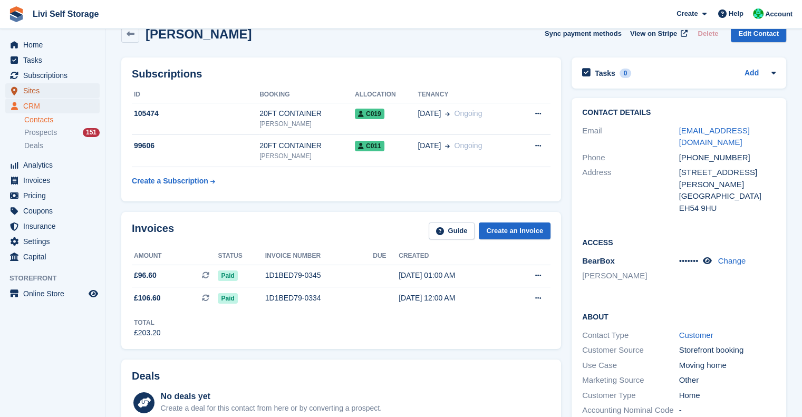
click at [33, 89] on span "Sites" at bounding box center [54, 90] width 63 height 15
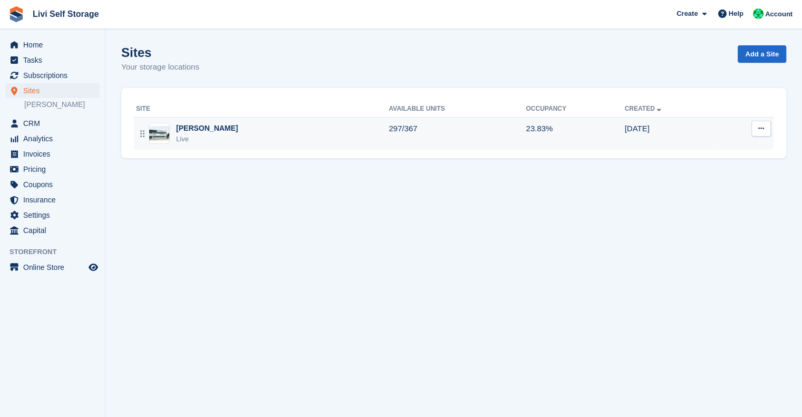
click at [192, 135] on div "Live" at bounding box center [207, 139] width 62 height 11
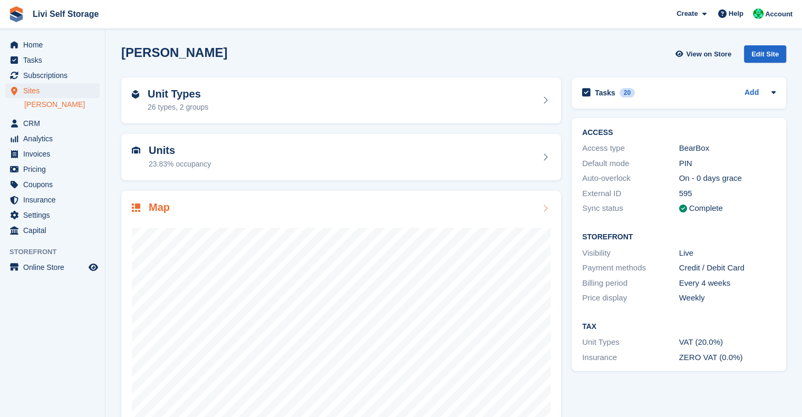
scroll to position [32, 0]
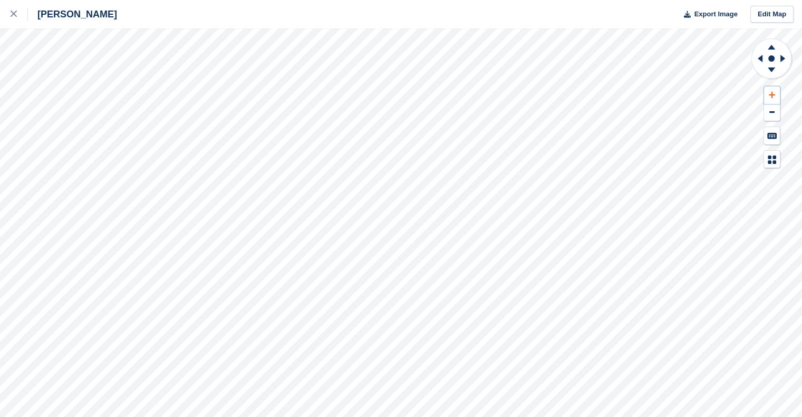
click at [767, 101] on button at bounding box center [772, 94] width 16 height 17
click at [767, 100] on button at bounding box center [772, 94] width 16 height 17
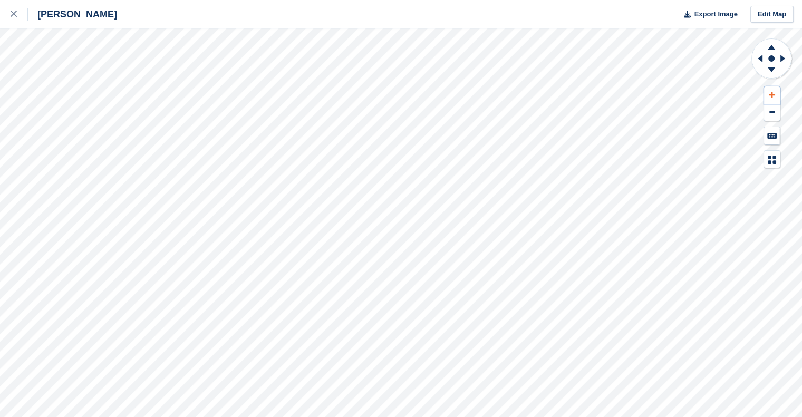
click at [772, 99] on button at bounding box center [772, 94] width 16 height 17
click at [14, 14] on icon at bounding box center [14, 14] width 6 height 6
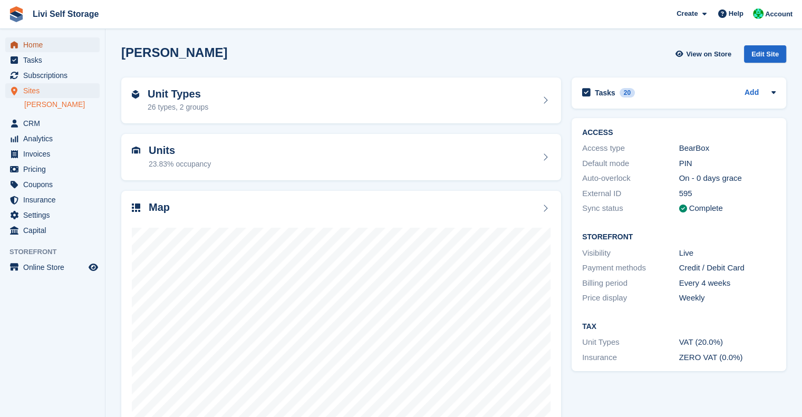
click at [31, 44] on span "Home" at bounding box center [54, 44] width 63 height 15
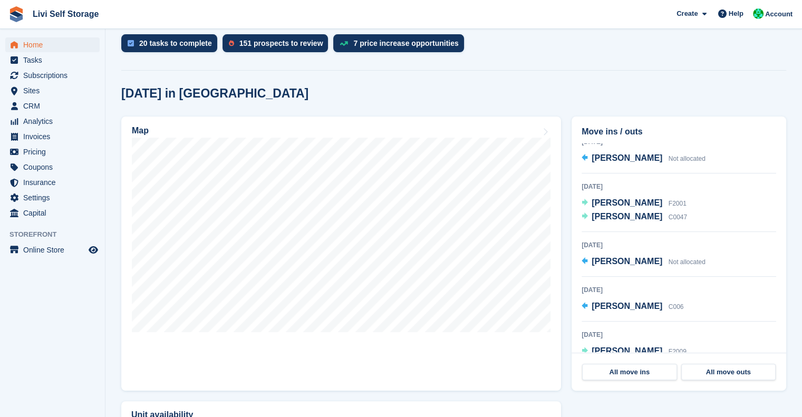
scroll to position [140, 0]
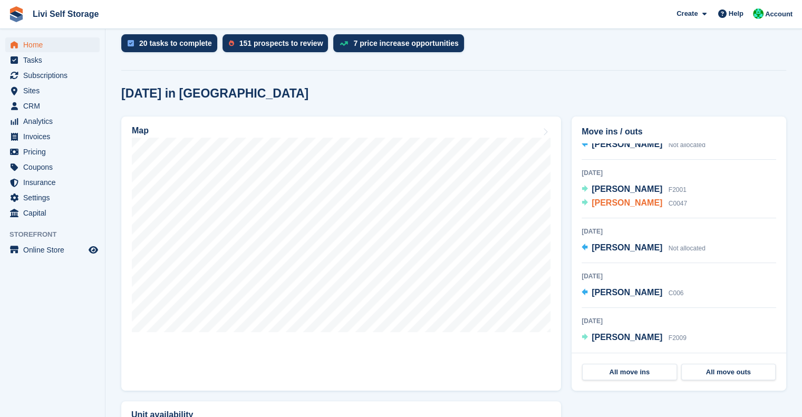
click at [635, 204] on span "[PERSON_NAME]" at bounding box center [626, 202] width 71 height 9
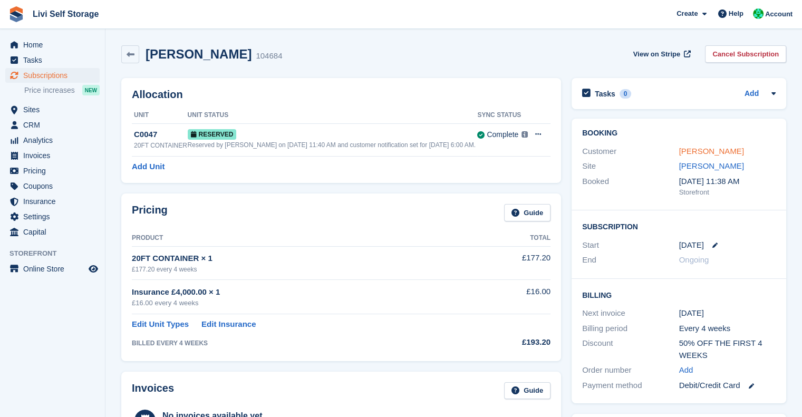
click at [695, 150] on link "[PERSON_NAME]" at bounding box center [711, 151] width 65 height 9
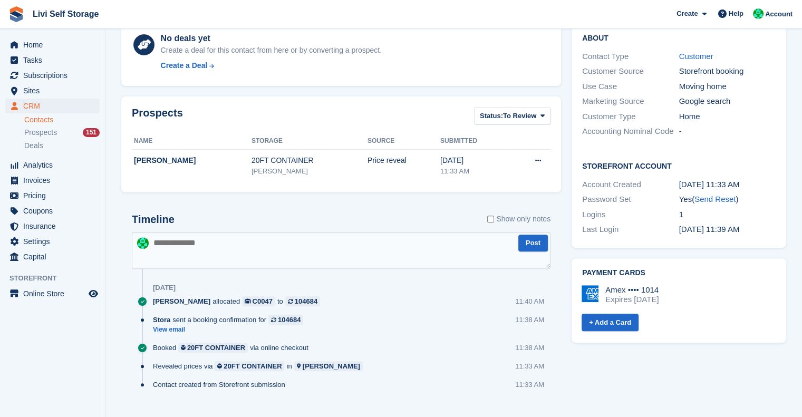
scroll to position [317, 0]
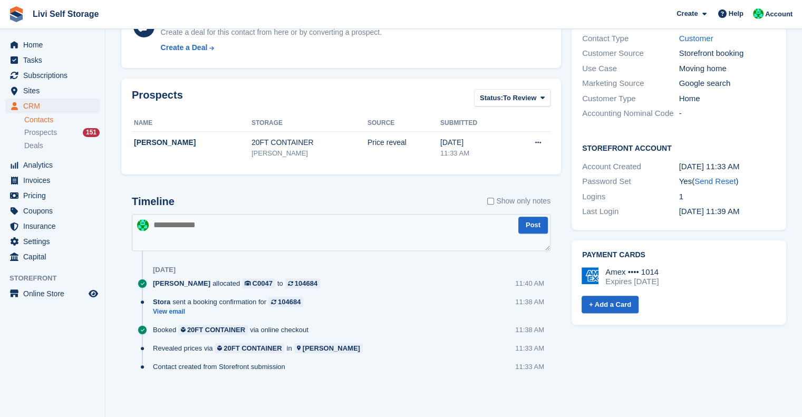
click at [34, 37] on div "Home Tasks Subscriptions Subscriptions Subscriptions Price increases NEW Price …" at bounding box center [52, 148] width 105 height 231
click at [35, 38] on span "Home" at bounding box center [54, 44] width 63 height 15
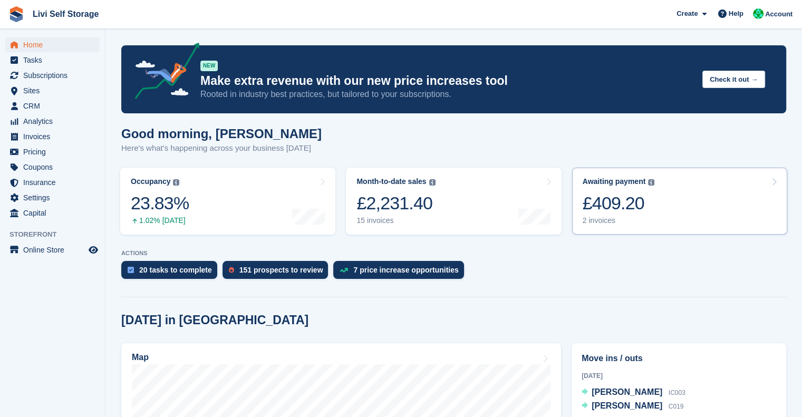
scroll to position [247, 0]
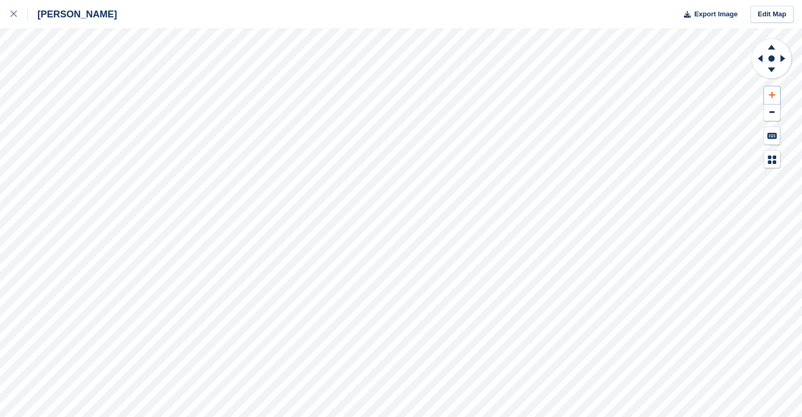
click at [767, 95] on button at bounding box center [772, 94] width 16 height 17
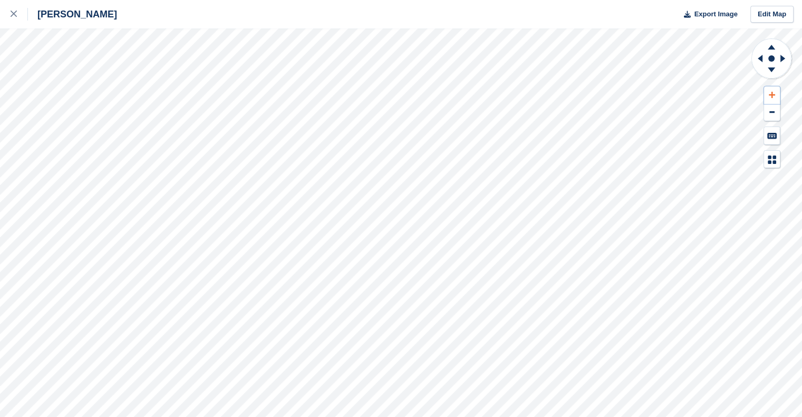
click at [770, 95] on icon at bounding box center [771, 95] width 6 height 6
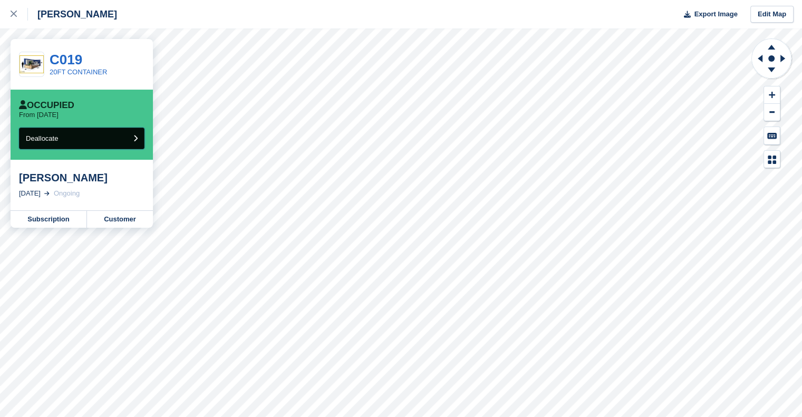
click at [54, 138] on span "Deallocate" at bounding box center [42, 138] width 32 height 8
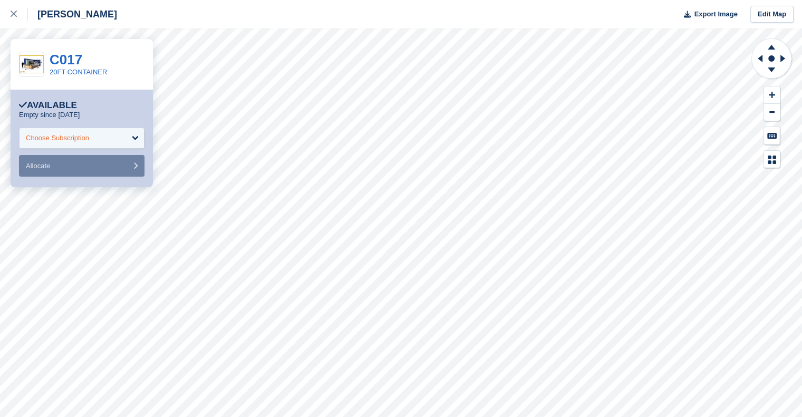
click at [72, 140] on div "Choose Subscription" at bounding box center [57, 138] width 63 height 11
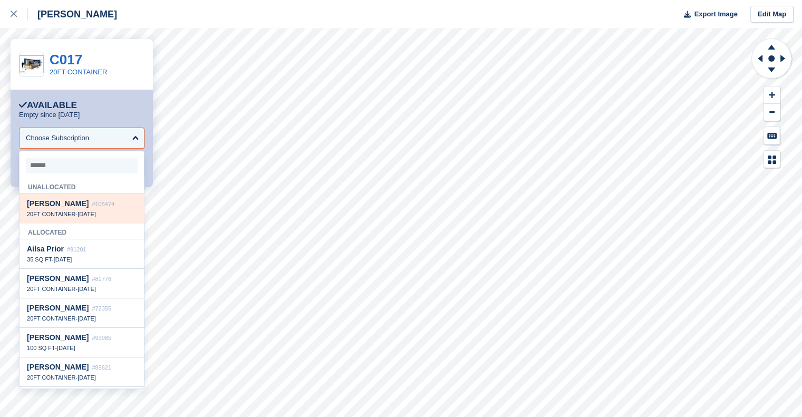
click at [73, 213] on div "20FT CONTAINER - 3 Sep" at bounding box center [82, 213] width 110 height 7
select select "******"
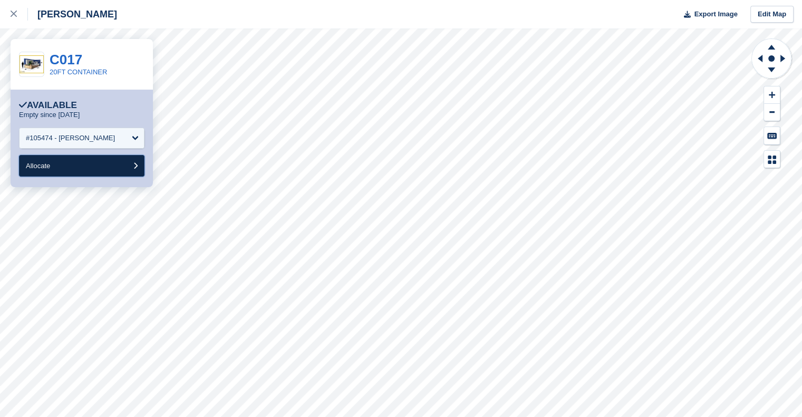
click at [54, 170] on button "Allocate" at bounding box center [81, 166] width 125 height 22
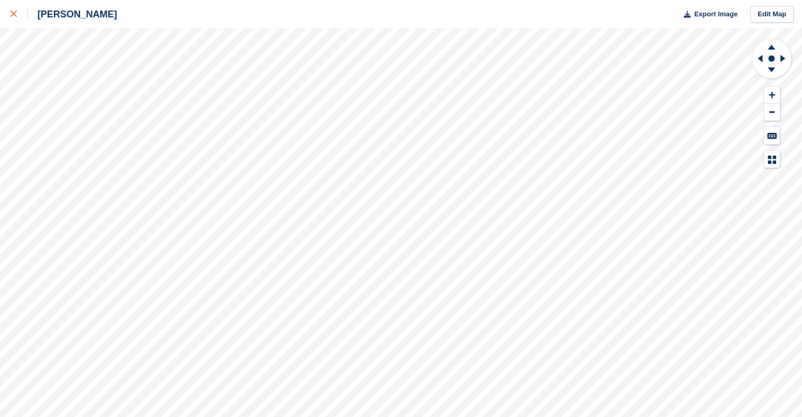
click at [13, 16] on icon at bounding box center [14, 14] width 6 height 6
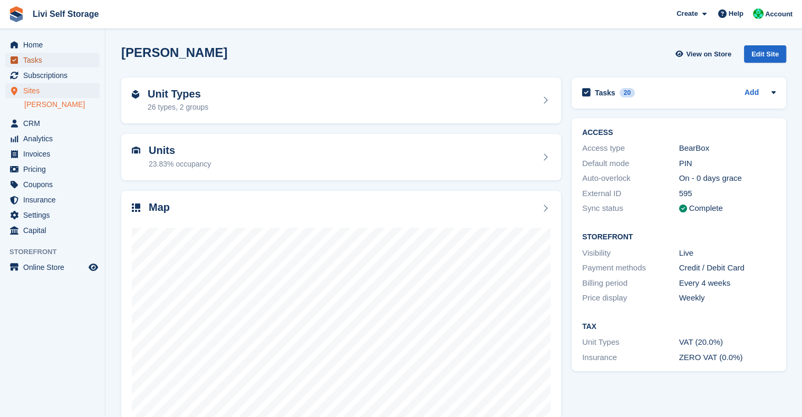
click at [46, 61] on span "Tasks" at bounding box center [54, 60] width 63 height 15
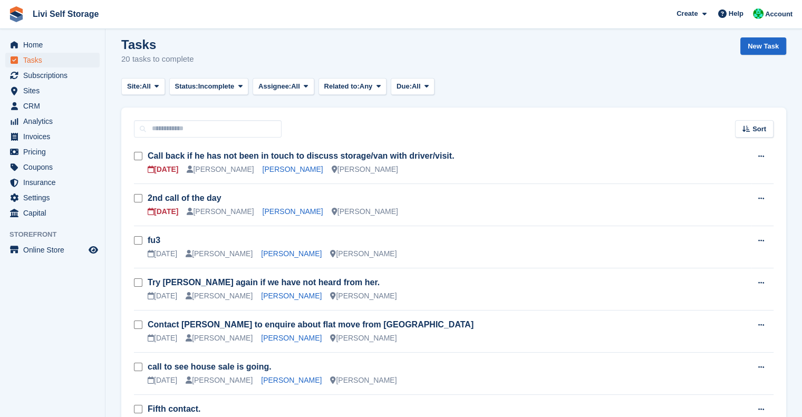
scroll to position [6, 0]
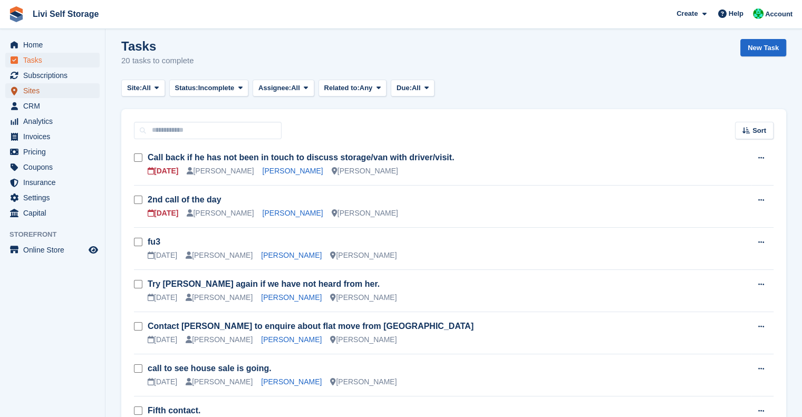
click at [37, 96] on span "Sites" at bounding box center [54, 90] width 63 height 15
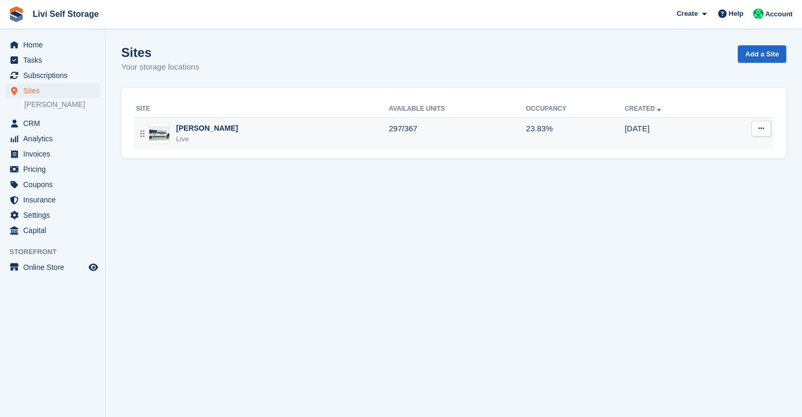
click at [190, 132] on div "[PERSON_NAME]" at bounding box center [207, 128] width 62 height 11
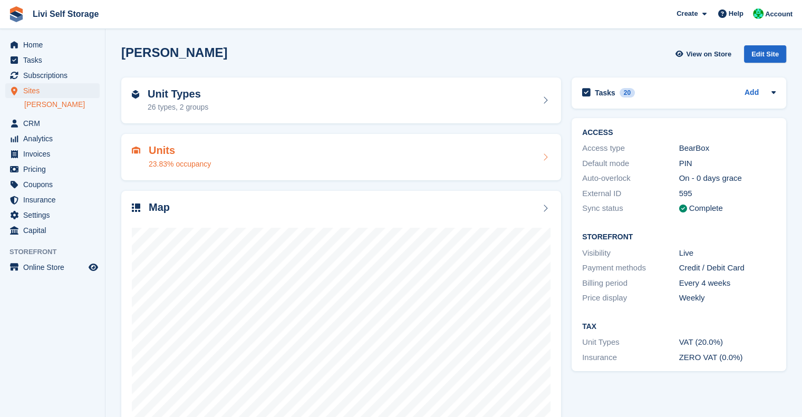
click at [181, 159] on div "23.83% occupancy" at bounding box center [180, 164] width 62 height 11
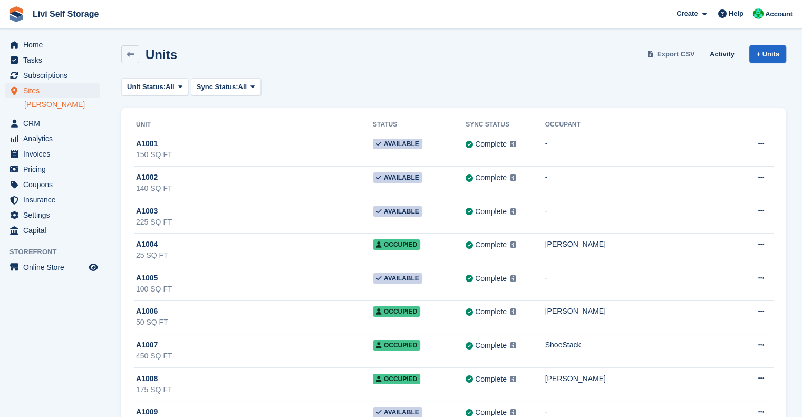
click at [685, 53] on span "Export CSV" at bounding box center [676, 54] width 38 height 11
click at [36, 42] on span "Home" at bounding box center [54, 44] width 63 height 15
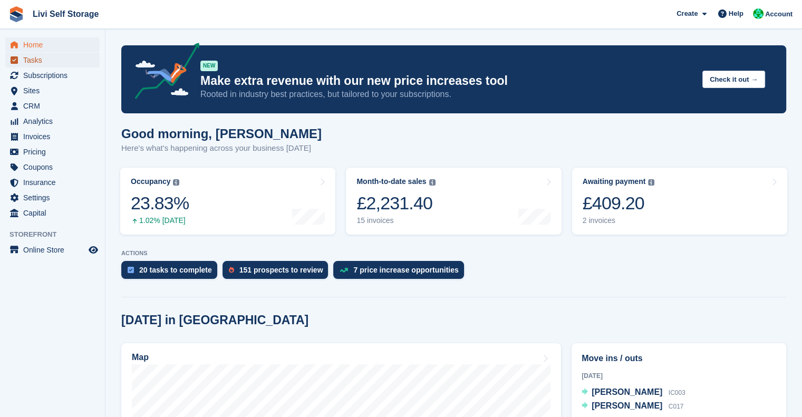
click at [37, 63] on span "Tasks" at bounding box center [54, 60] width 63 height 15
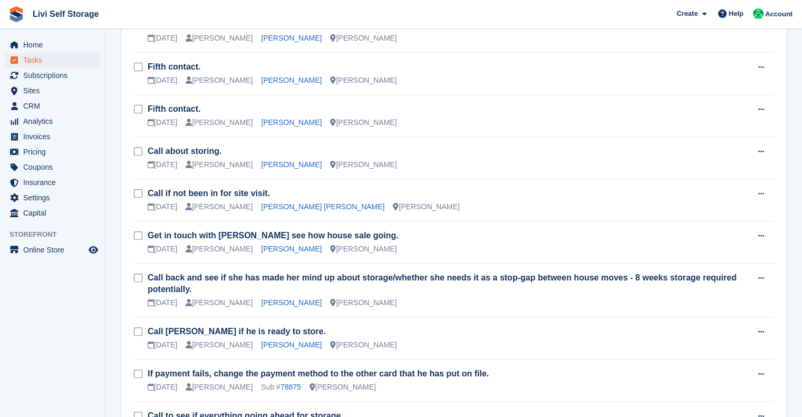
scroll to position [393, 0]
click at [267, 303] on link "Sharon Kyle" at bounding box center [291, 301] width 61 height 8
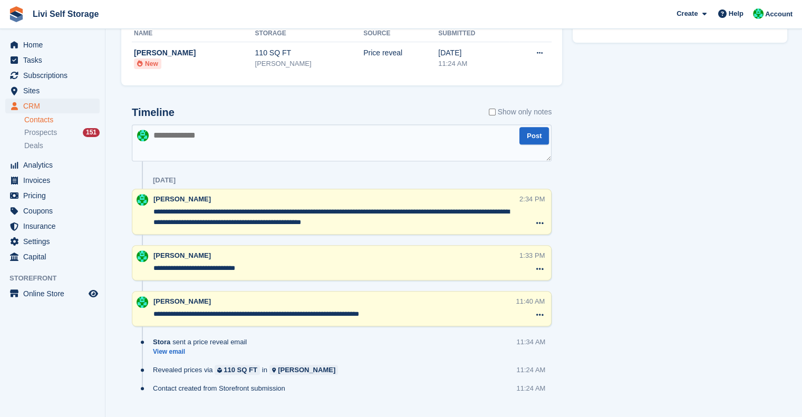
scroll to position [401, 0]
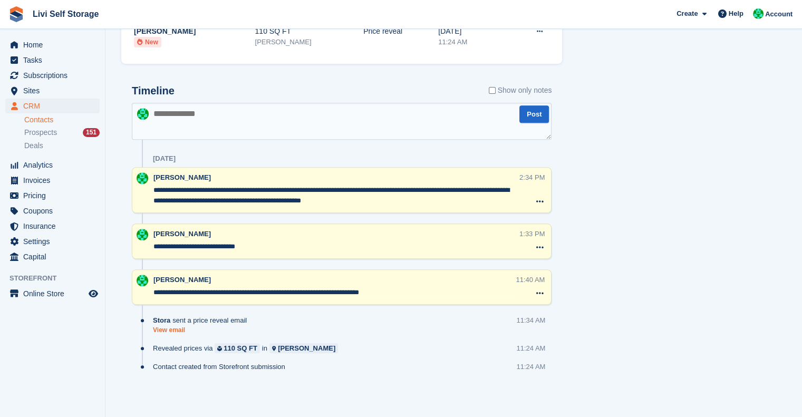
click at [163, 330] on link "View email" at bounding box center [202, 330] width 99 height 9
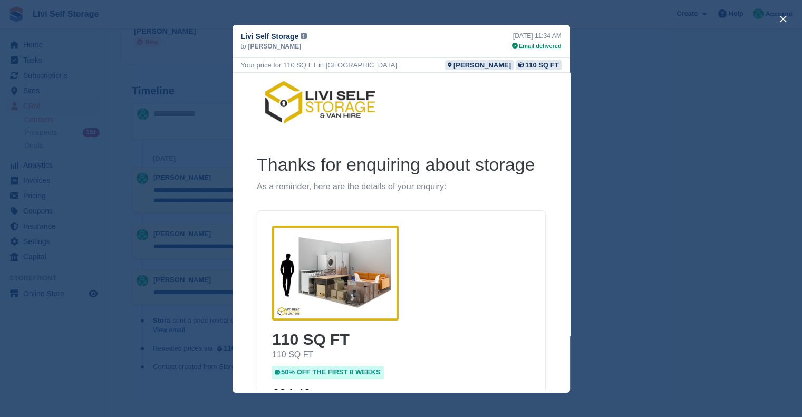
scroll to position [0, 0]
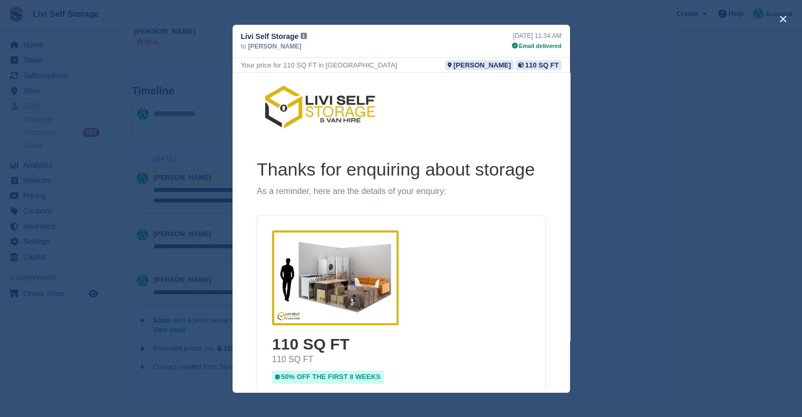
click at [646, 249] on div "close" at bounding box center [401, 208] width 802 height 417
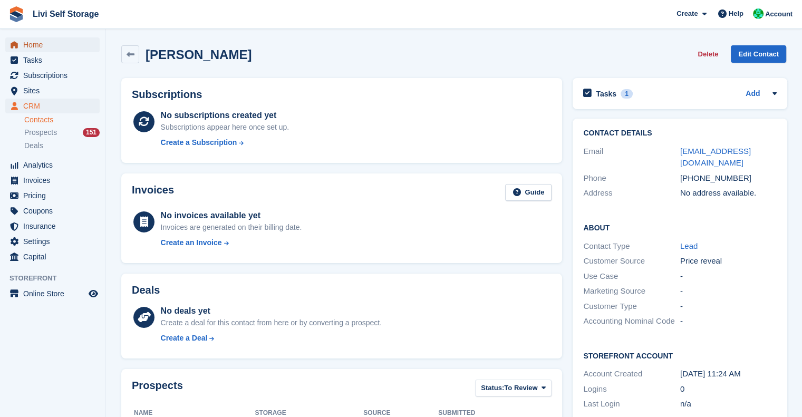
click at [40, 45] on span "Home" at bounding box center [54, 44] width 63 height 15
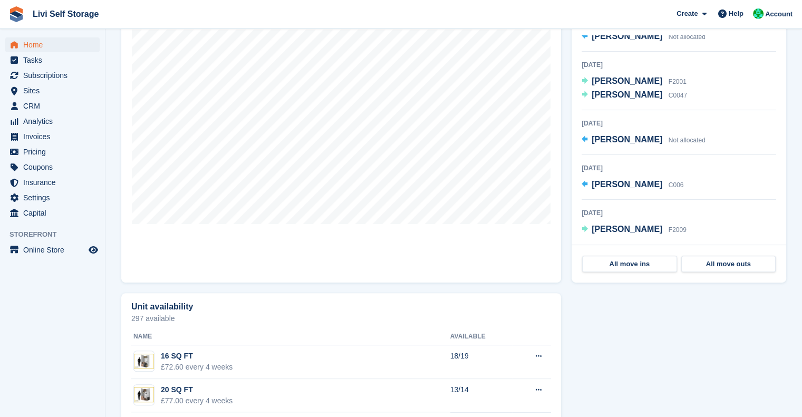
scroll to position [319, 0]
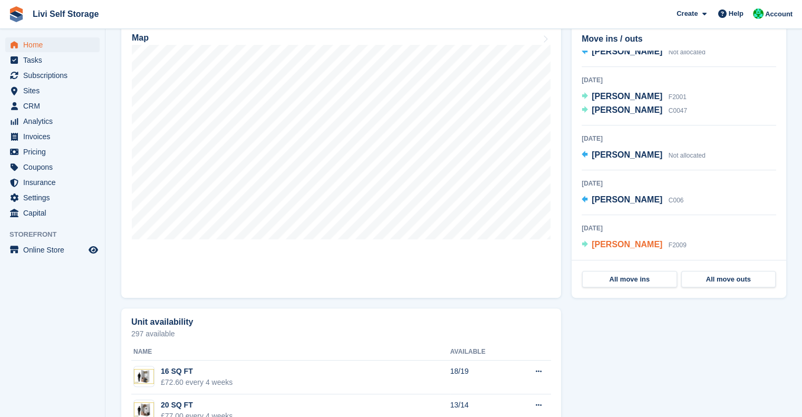
click at [613, 243] on span "[PERSON_NAME]" at bounding box center [626, 244] width 71 height 9
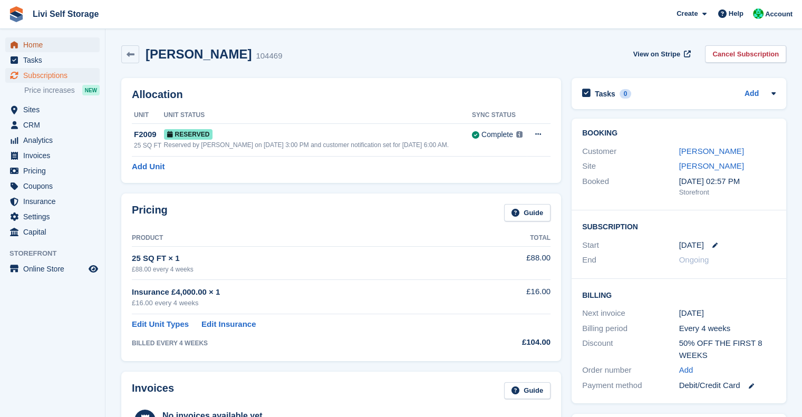
click at [36, 44] on span "Home" at bounding box center [54, 44] width 63 height 15
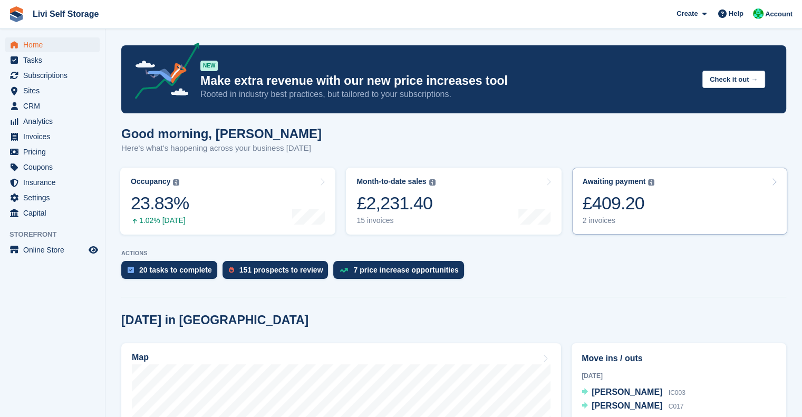
click at [582, 219] on div "2 invoices" at bounding box center [618, 220] width 72 height 9
click at [605, 208] on div "£409.20" at bounding box center [618, 203] width 72 height 22
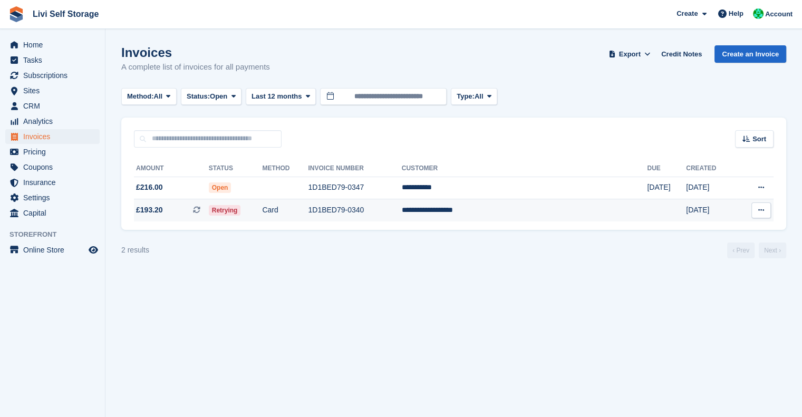
click at [511, 213] on td "**********" at bounding box center [525, 210] width 246 height 22
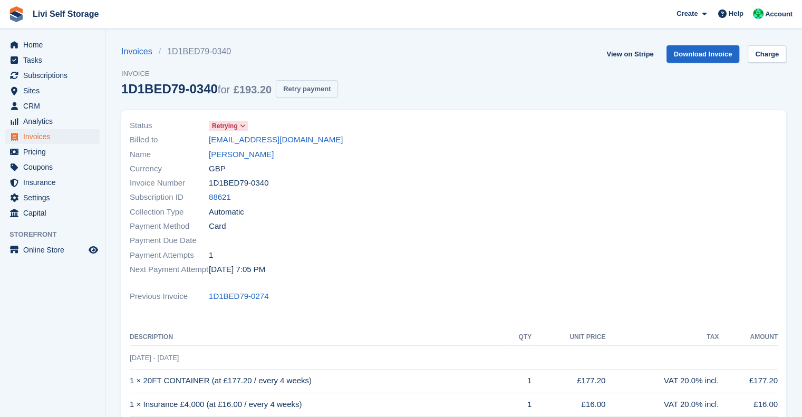
click at [312, 89] on button "Retry payment" at bounding box center [307, 88] width 62 height 17
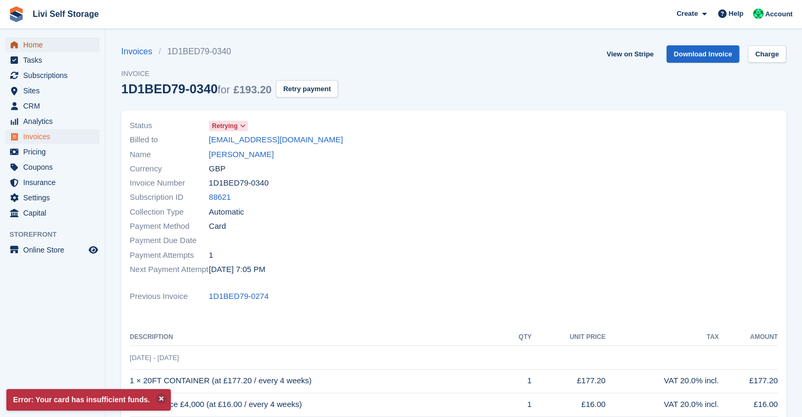
click at [53, 47] on span "Home" at bounding box center [54, 44] width 63 height 15
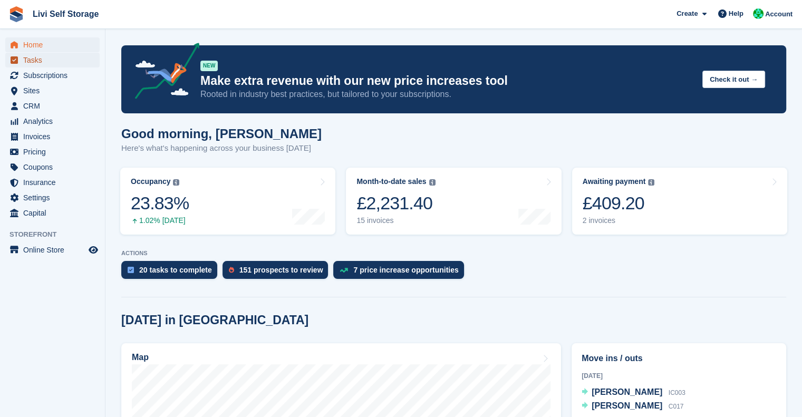
click at [50, 57] on span "Tasks" at bounding box center [54, 60] width 63 height 15
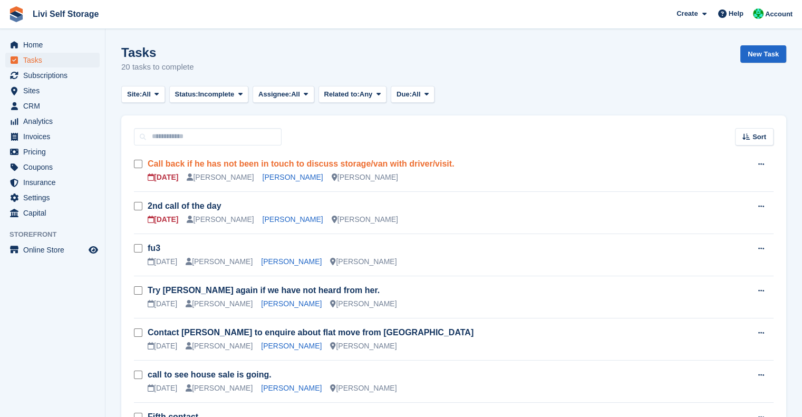
click at [404, 162] on link "Call back if he has not been in touch to discuss storage/van with driver/visit." at bounding box center [301, 163] width 306 height 9
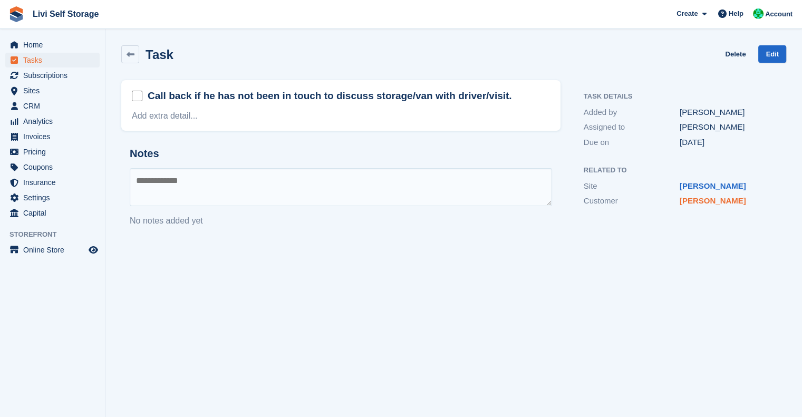
click at [694, 201] on link "Chijioke Eke" at bounding box center [712, 200] width 66 height 9
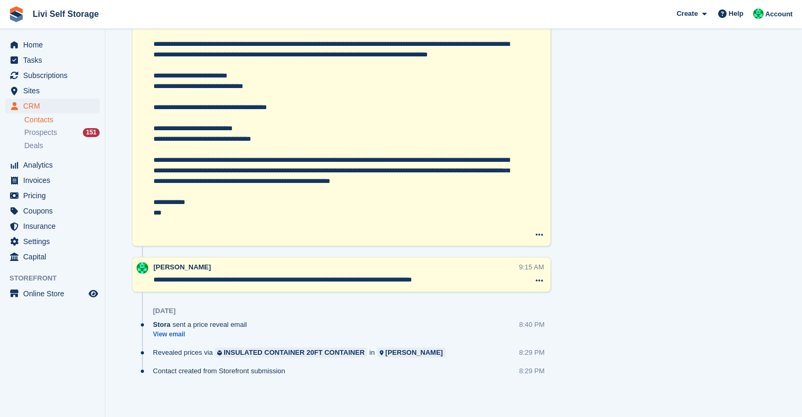
scroll to position [702, 0]
click at [176, 335] on link "View email" at bounding box center [202, 334] width 99 height 9
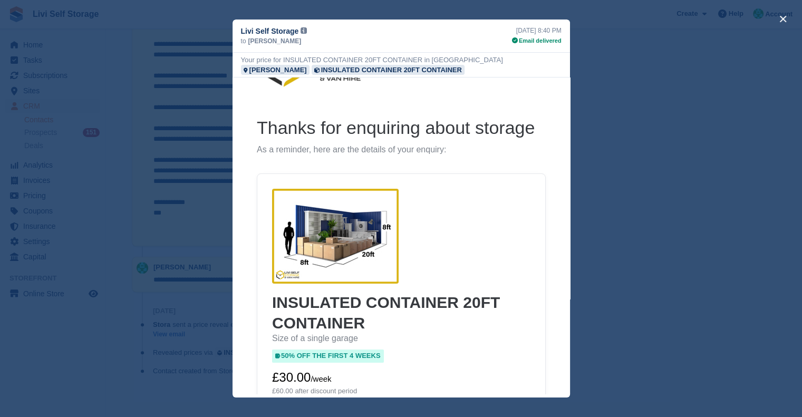
scroll to position [0, 0]
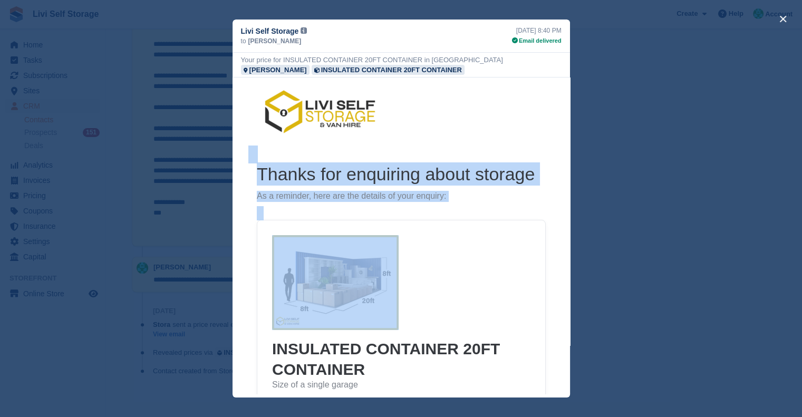
drag, startPoint x: 475, startPoint y: 306, endPoint x: 728, endPoint y: 225, distance: 265.7
click at [569, 225] on html "Thanks for enquiring about storage As a reminder, here are the details of your …" at bounding box center [400, 346] width 337 height 538
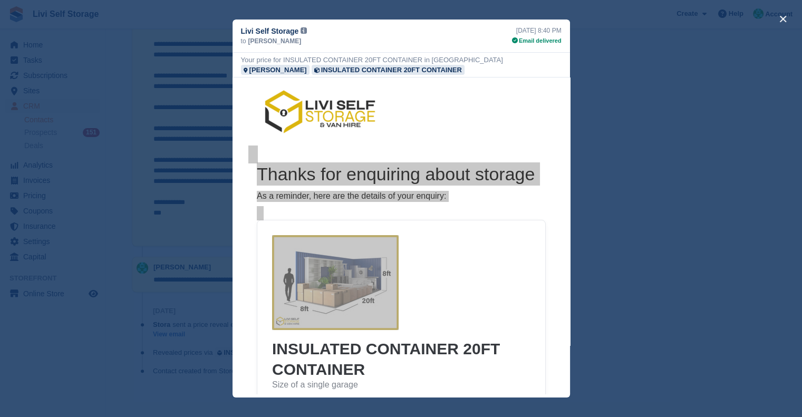
click at [729, 225] on div "close" at bounding box center [401, 208] width 802 height 417
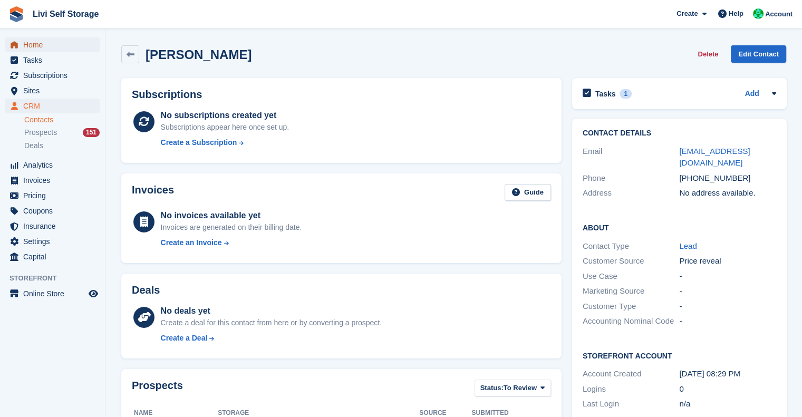
click at [32, 46] on span "Home" at bounding box center [54, 44] width 63 height 15
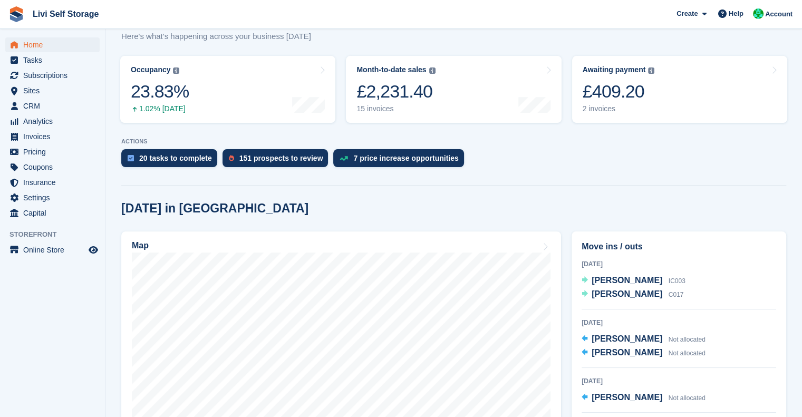
scroll to position [110, 0]
